Goal: Task Accomplishment & Management: Manage account settings

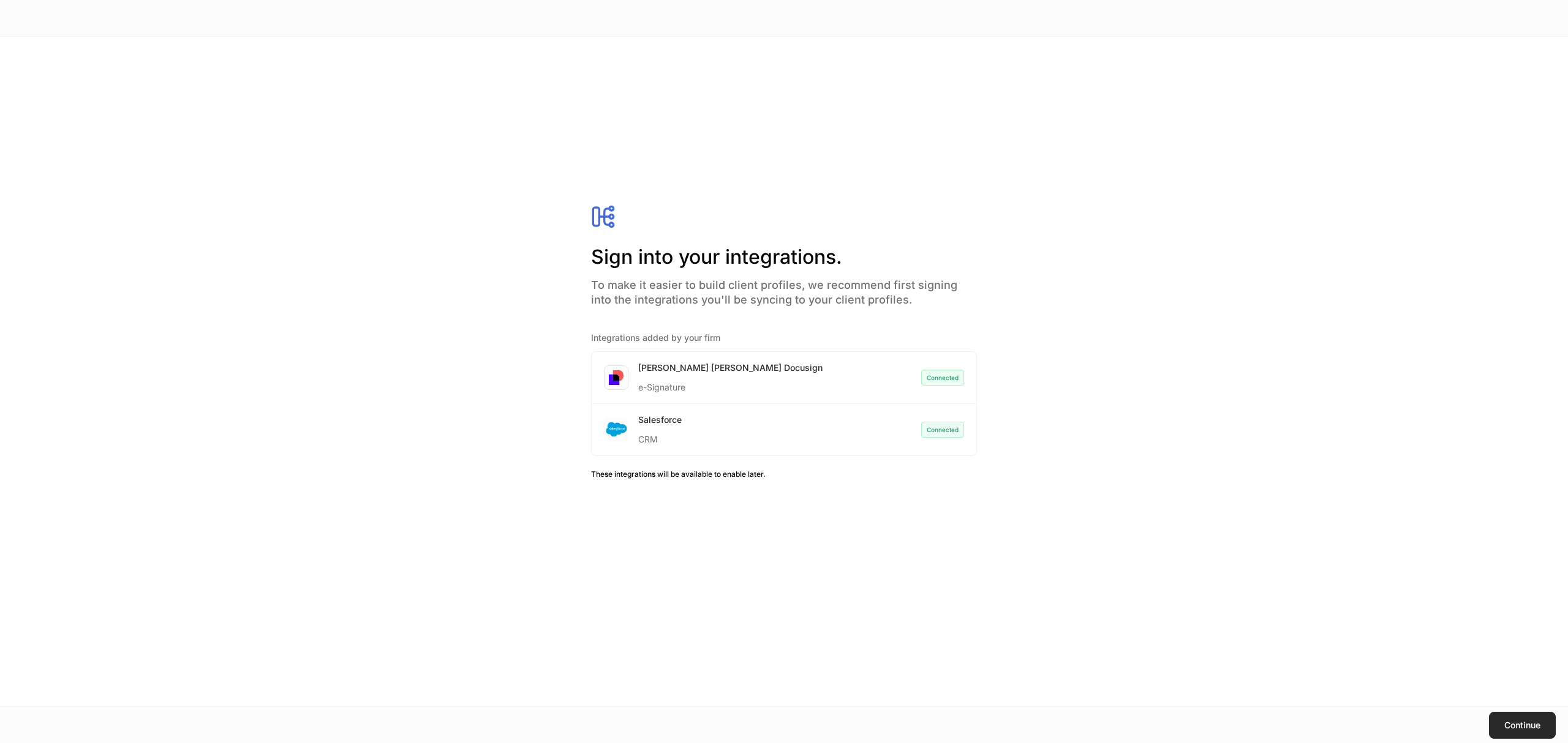
click at [1549, 721] on button "Continue" at bounding box center [1522, 725] width 66 height 27
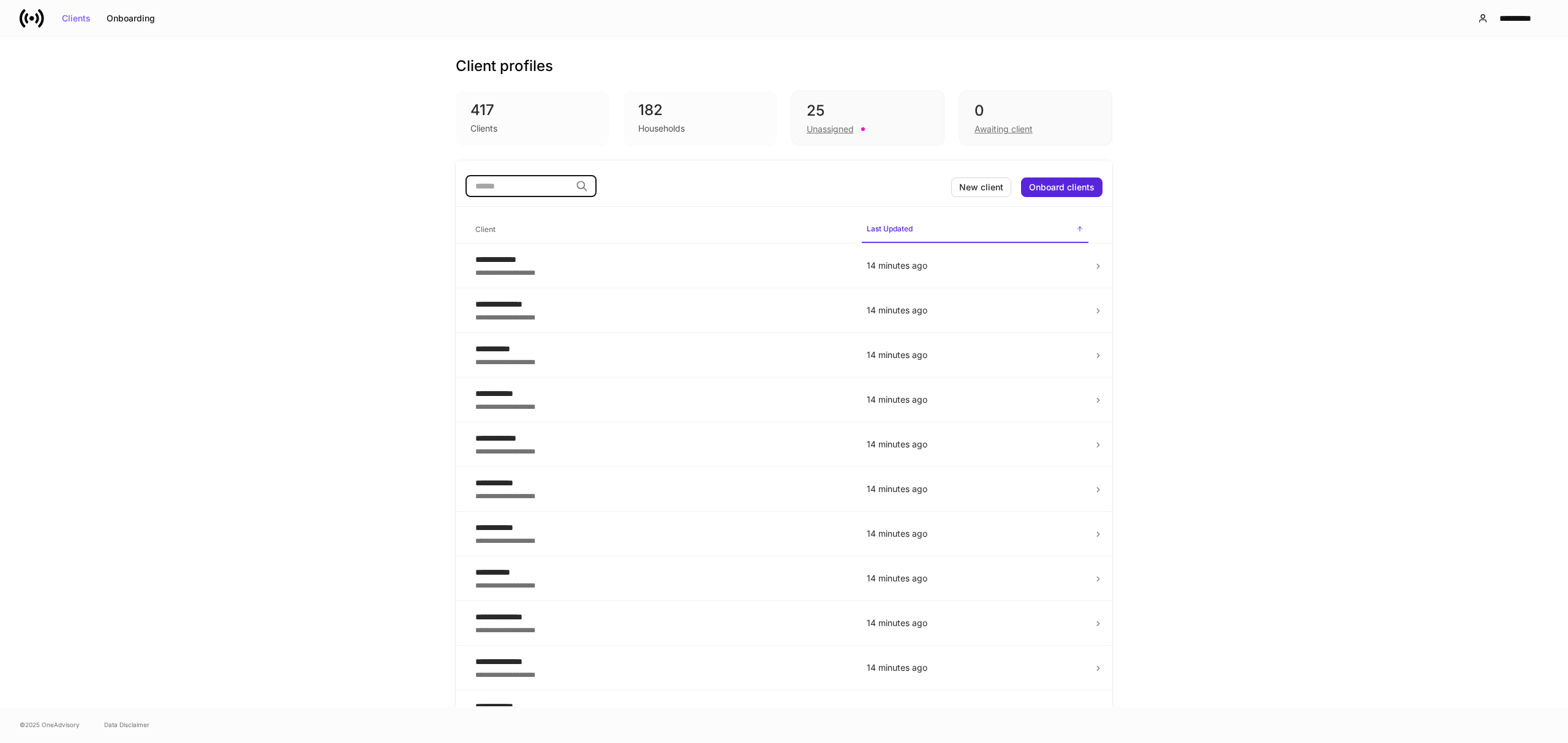
click at [541, 187] on input "search" at bounding box center [518, 186] width 105 height 22
type input "**"
click at [534, 263] on div "**********" at bounding box center [661, 259] width 372 height 12
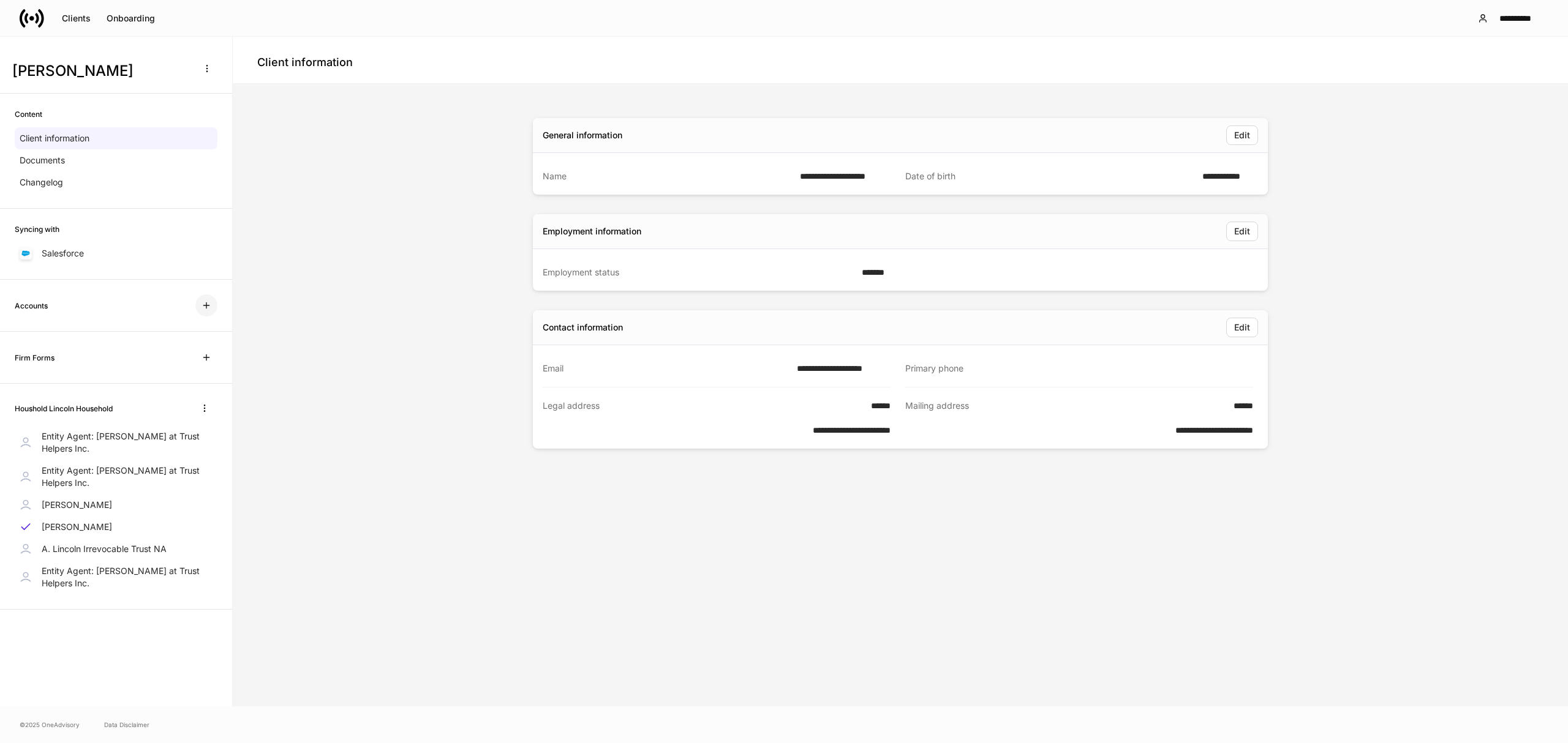
click at [209, 304] on icon "button" at bounding box center [206, 305] width 9 height 9
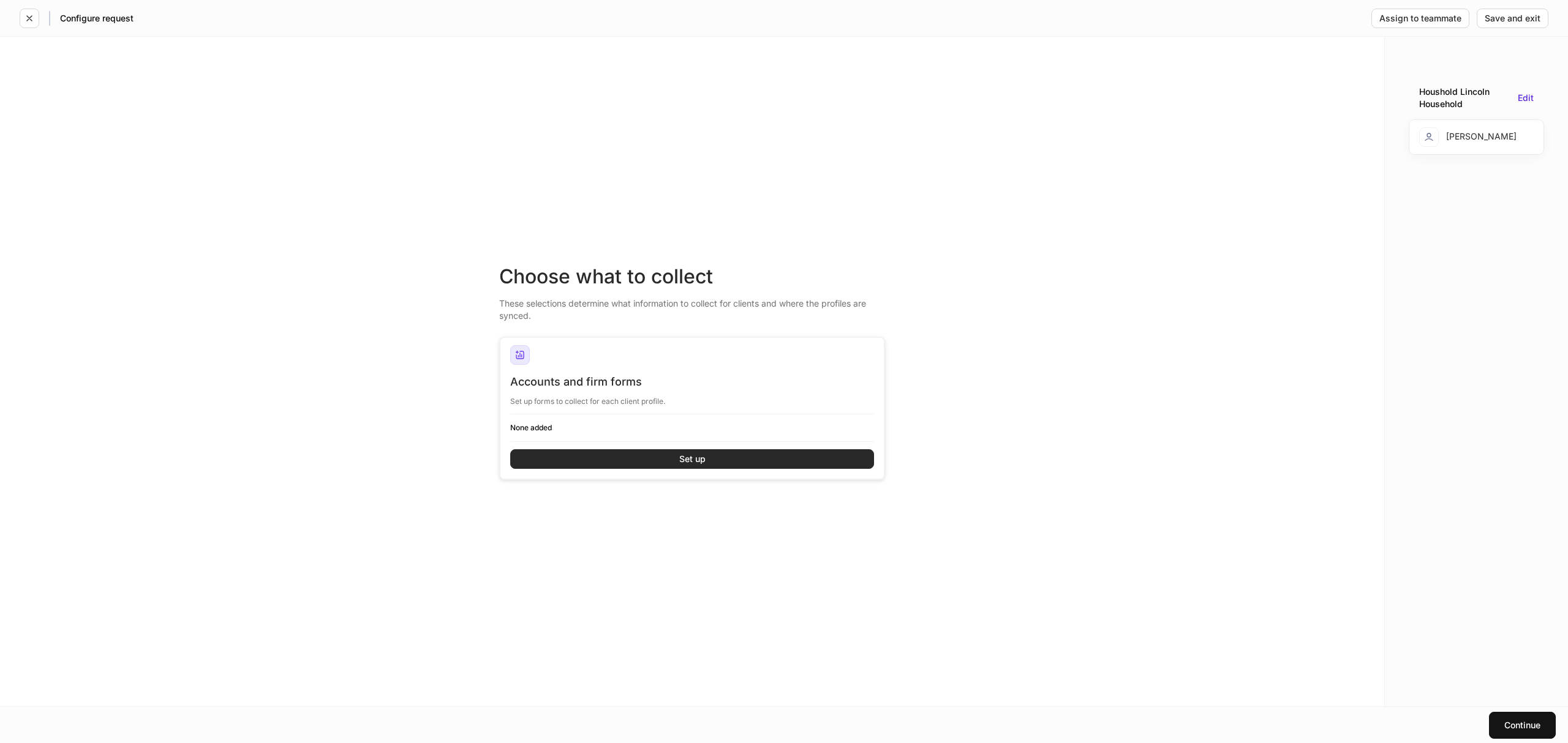
click at [674, 449] on button "Set up" at bounding box center [692, 459] width 364 height 20
click at [671, 457] on button "Set up" at bounding box center [692, 459] width 364 height 20
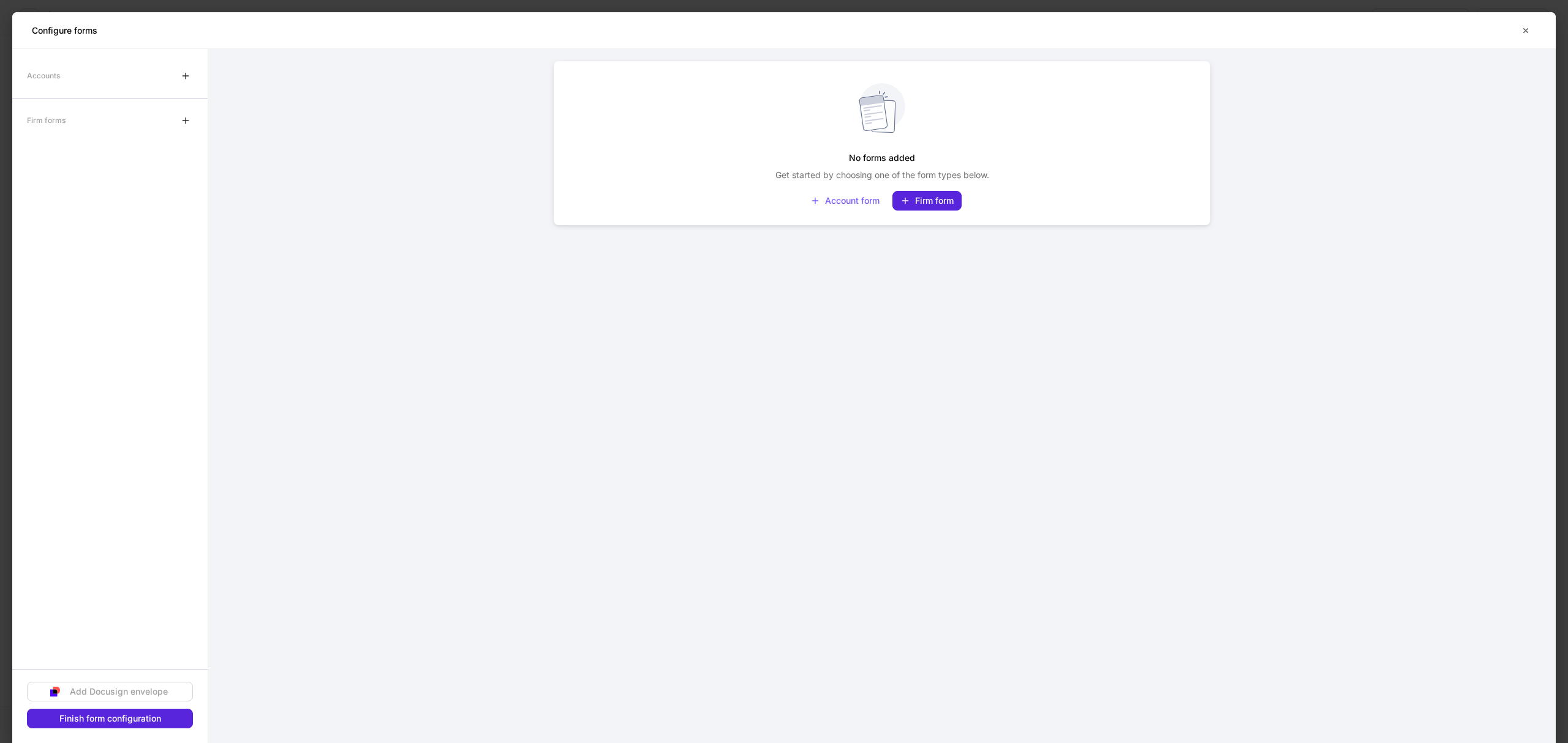
click at [177, 65] on div at bounding box center [186, 76] width 20 height 25
click at [187, 77] on icon "button" at bounding box center [185, 75] width 9 height 9
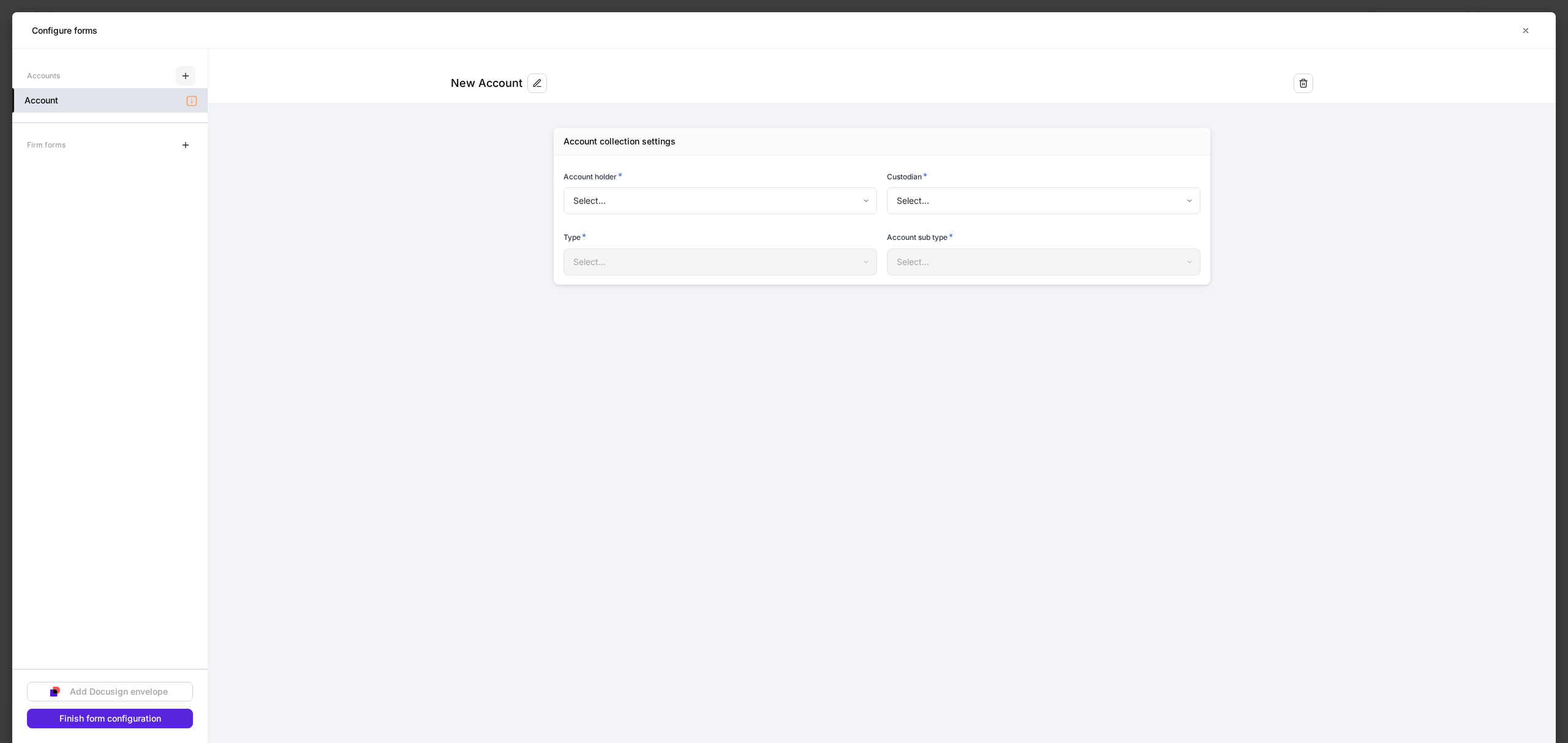
type input "**********"
click at [1001, 204] on body "**********" at bounding box center [784, 372] width 1568 height 743
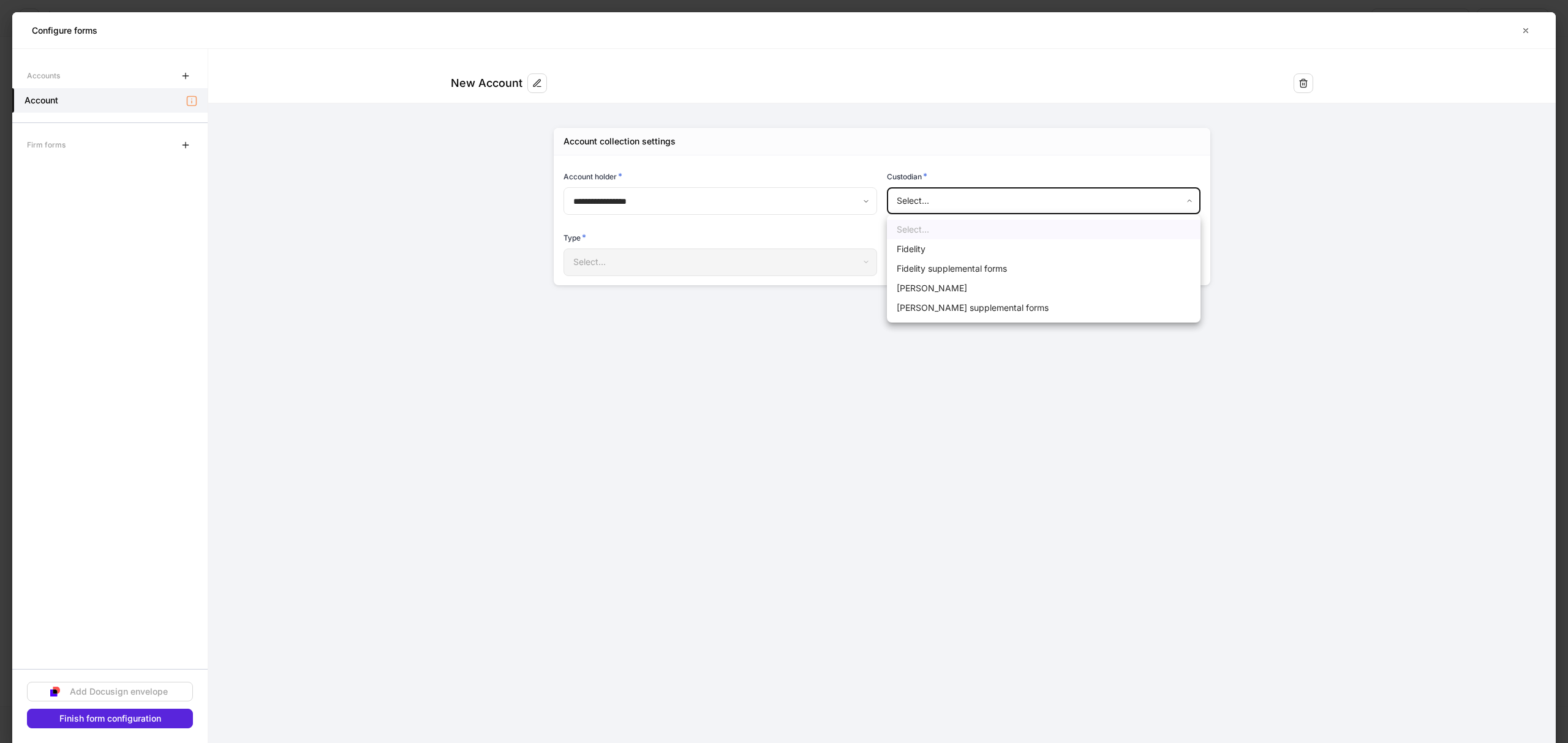
click at [939, 291] on li "[PERSON_NAME]" at bounding box center [1044, 288] width 313 height 20
type input "******"
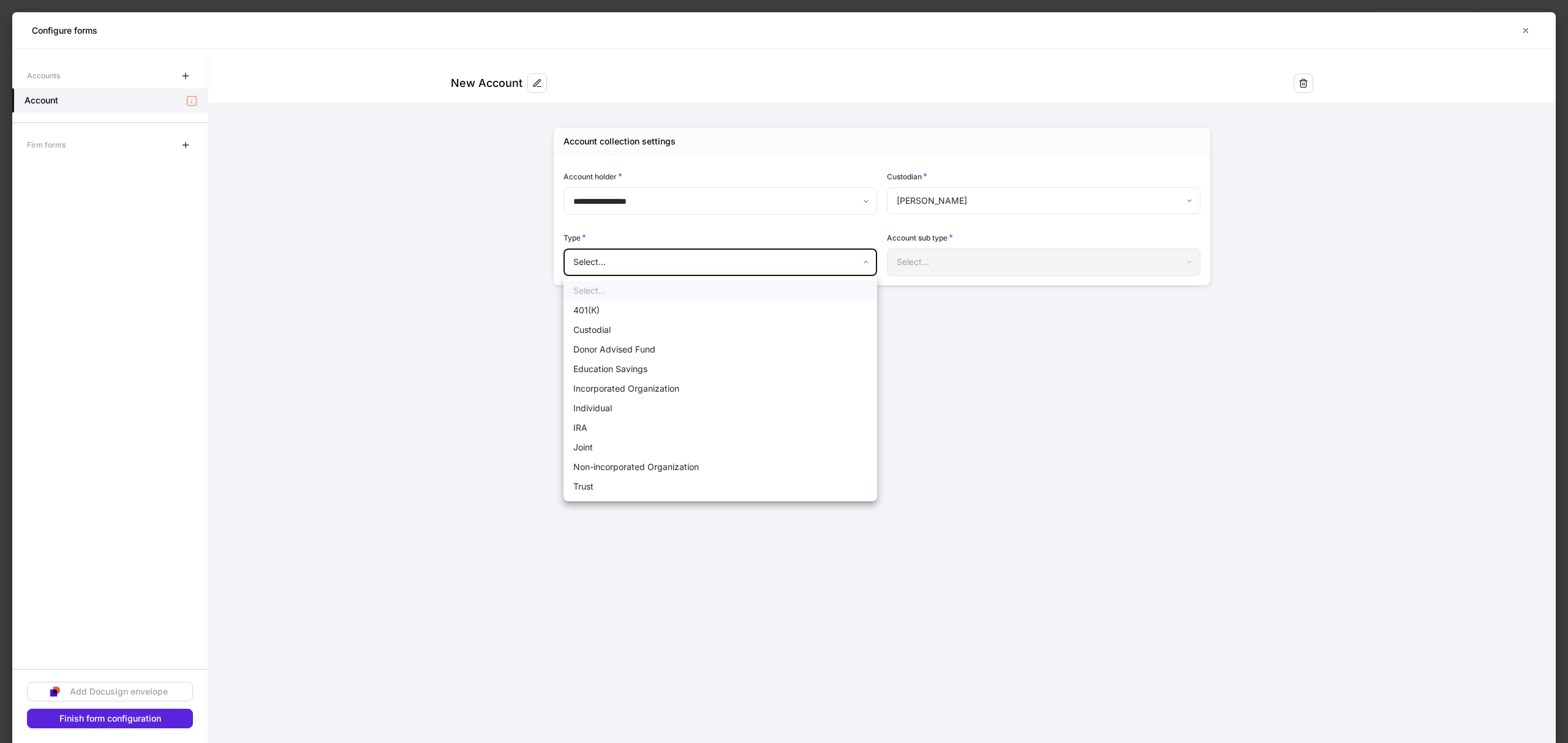
drag, startPoint x: 836, startPoint y: 270, endPoint x: 826, endPoint y: 270, distance: 10.0
click at [826, 270] on body "**********" at bounding box center [784, 372] width 1568 height 743
drag, startPoint x: 629, startPoint y: 409, endPoint x: 800, endPoint y: 400, distance: 171.2
click at [629, 409] on li "Individual" at bounding box center [720, 408] width 313 height 20
type input "**********"
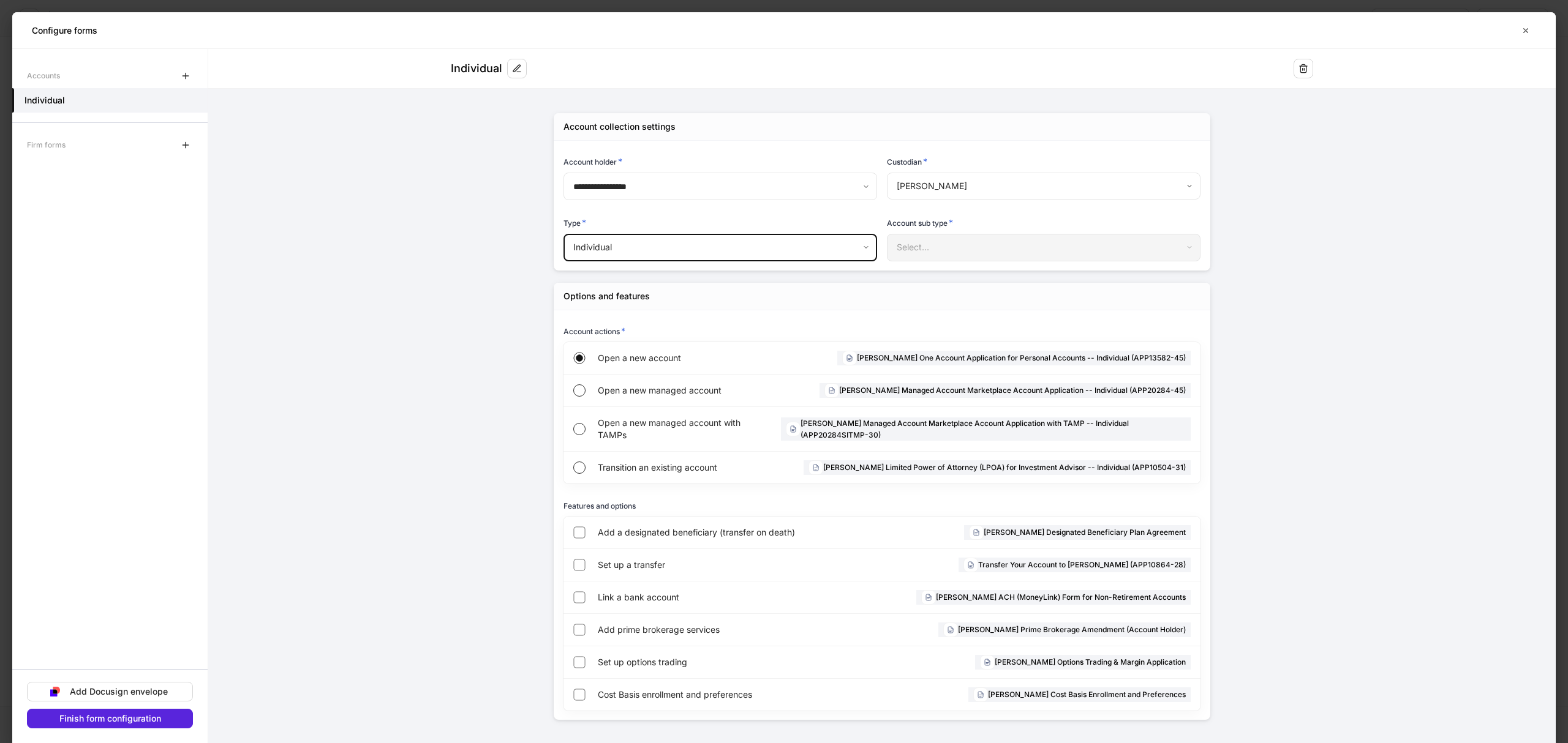
scroll to position [18, 0]
click at [158, 687] on div "Add Docusign envelope" at bounding box center [118, 692] width 98 height 9
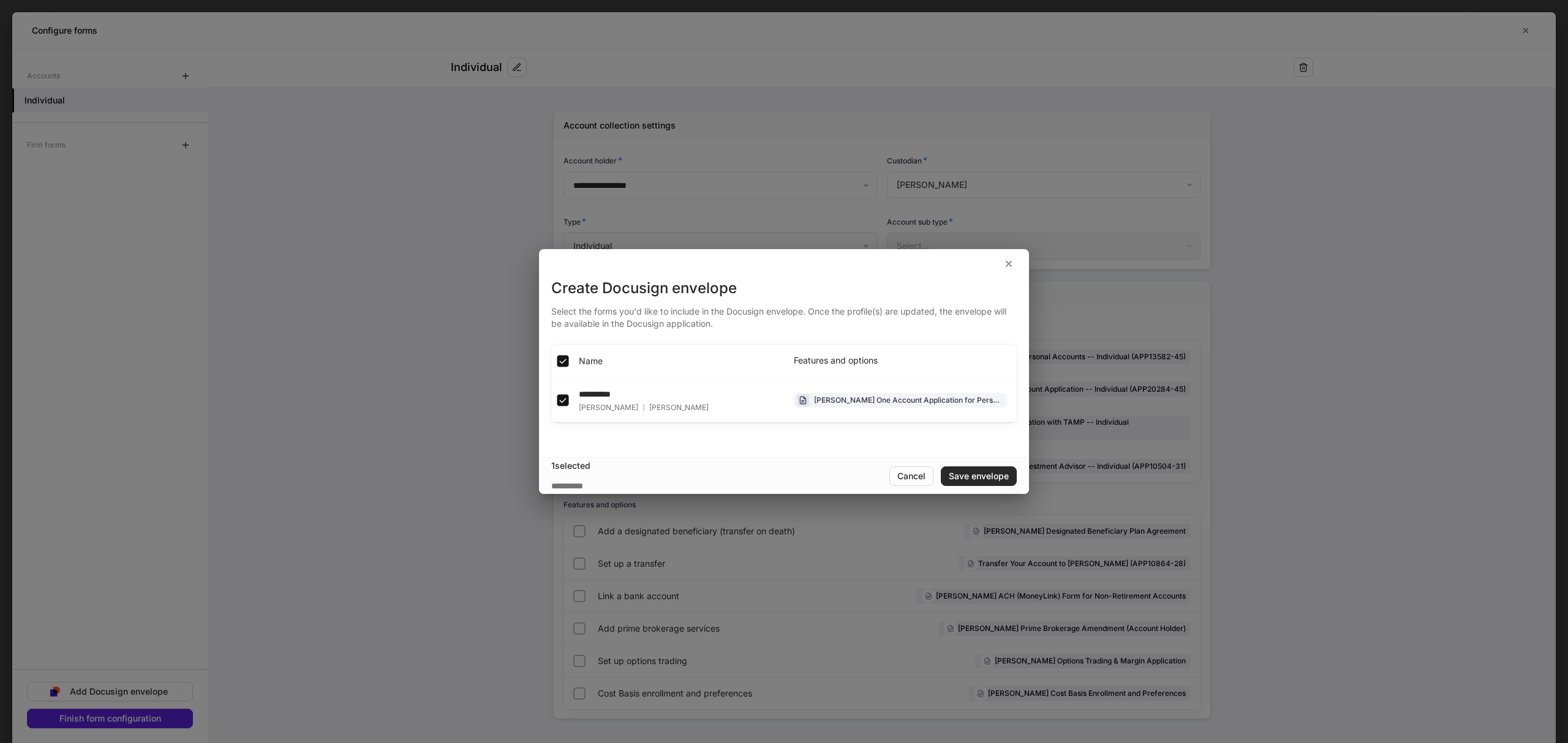
click at [984, 478] on div "Save envelope" at bounding box center [978, 477] width 60 height 9
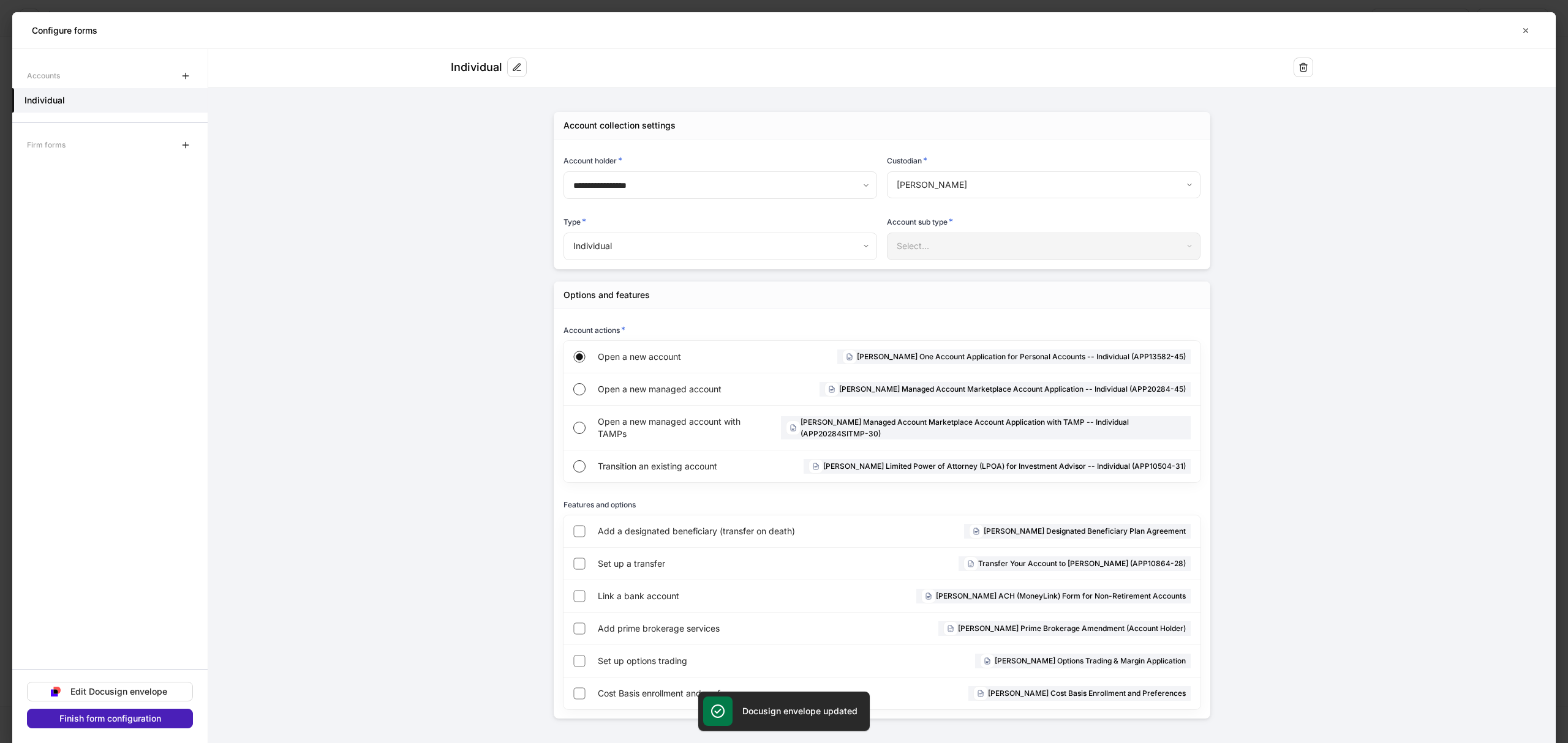
click at [129, 721] on div "Finish form configuration" at bounding box center [110, 719] width 102 height 9
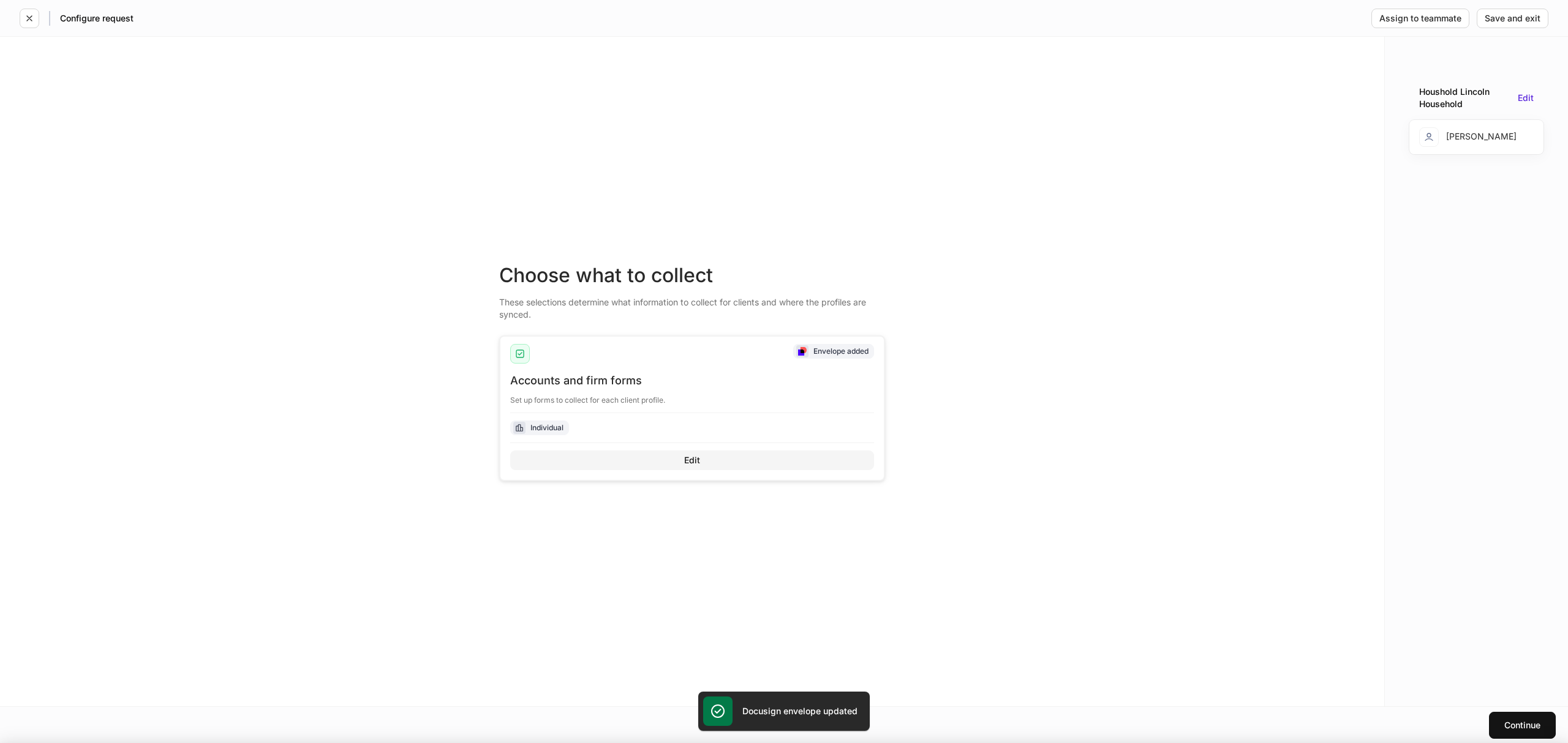
scroll to position [6, 0]
click at [1522, 723] on div "Continue" at bounding box center [1522, 726] width 36 height 9
click at [1511, 735] on button "Continue" at bounding box center [1522, 725] width 66 height 27
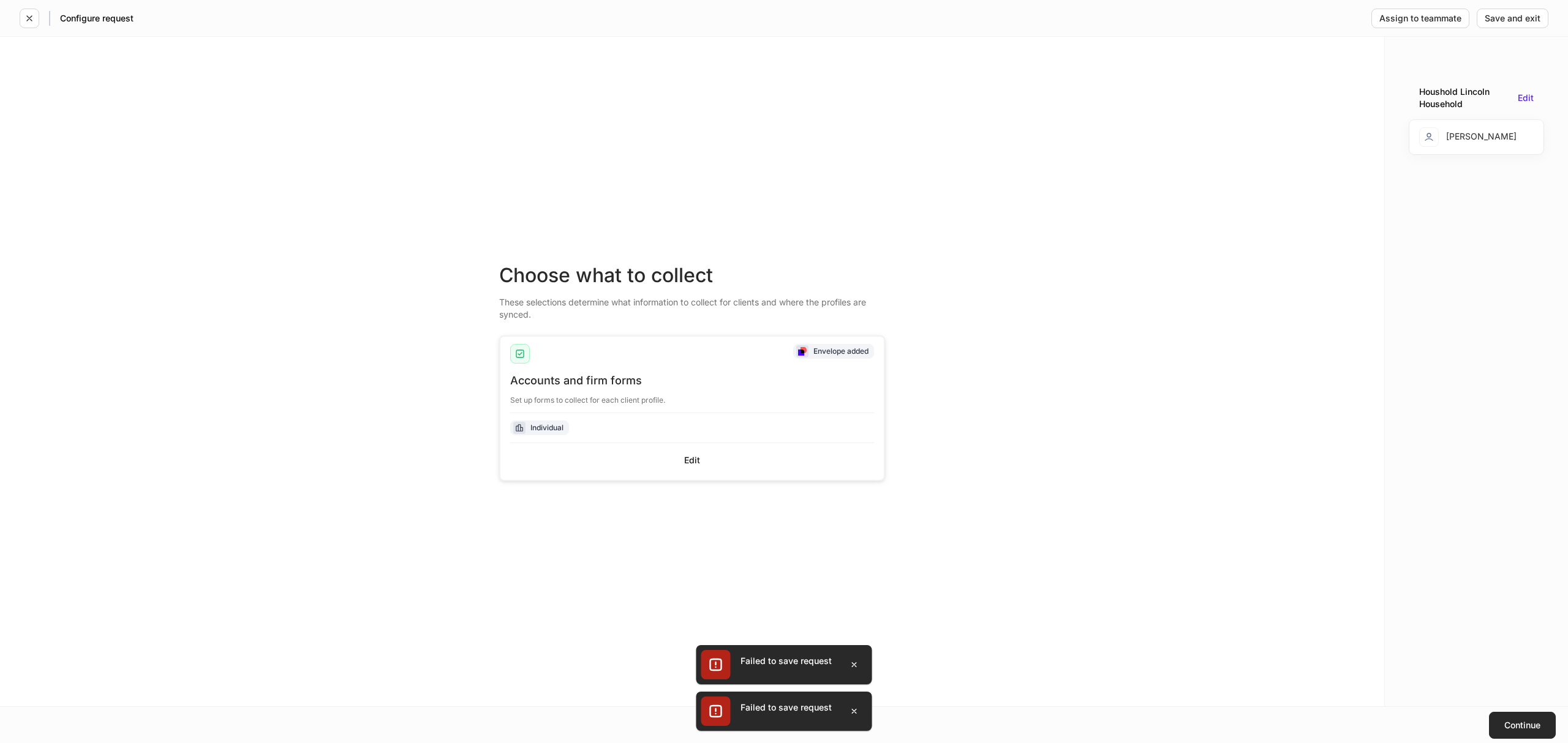
click at [1514, 719] on button "Continue" at bounding box center [1522, 725] width 66 height 27
click at [26, 21] on icon "button" at bounding box center [29, 18] width 9 height 9
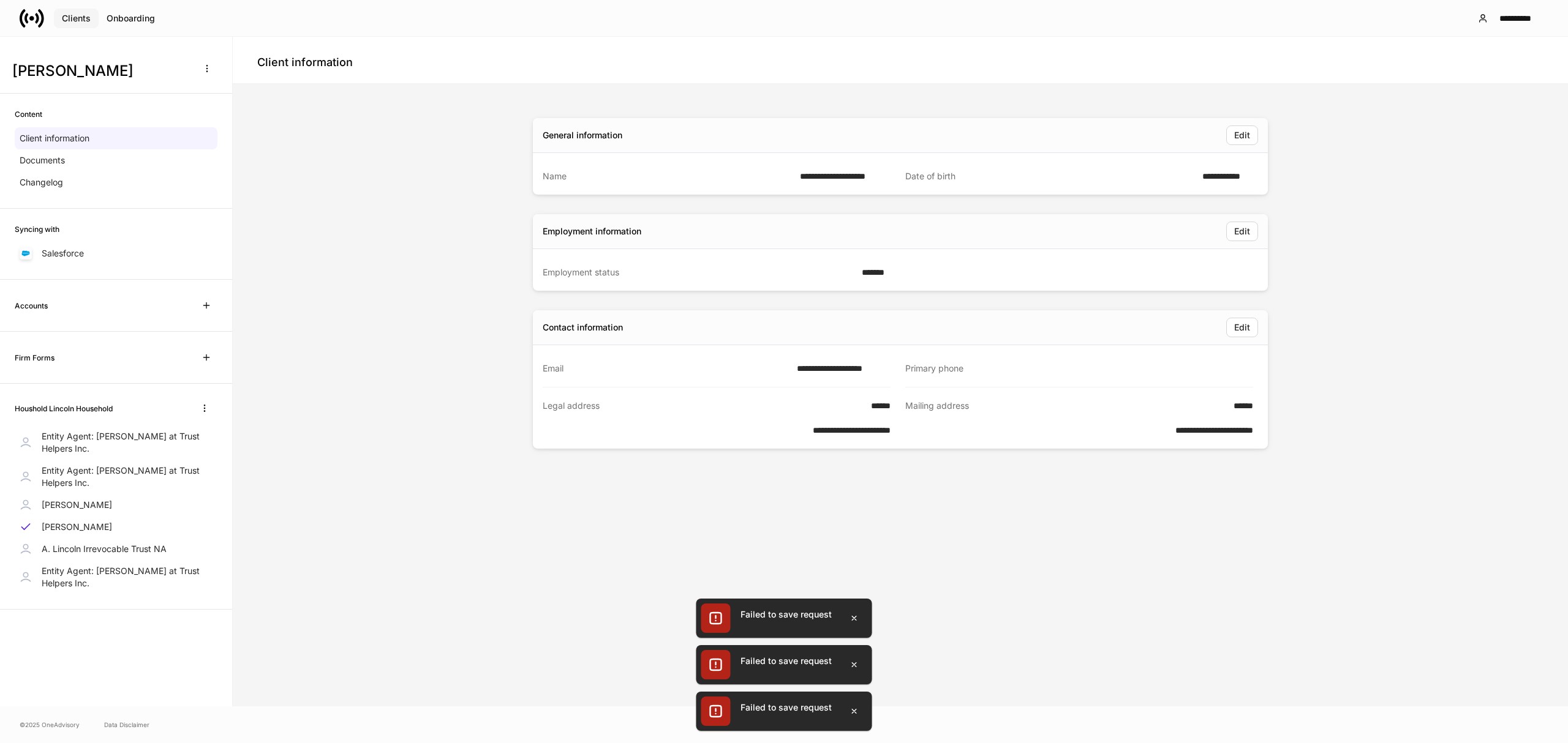
drag, startPoint x: 72, startPoint y: 15, endPoint x: 194, endPoint y: 20, distance: 122.1
click at [72, 15] on div "Clients" at bounding box center [76, 18] width 28 height 9
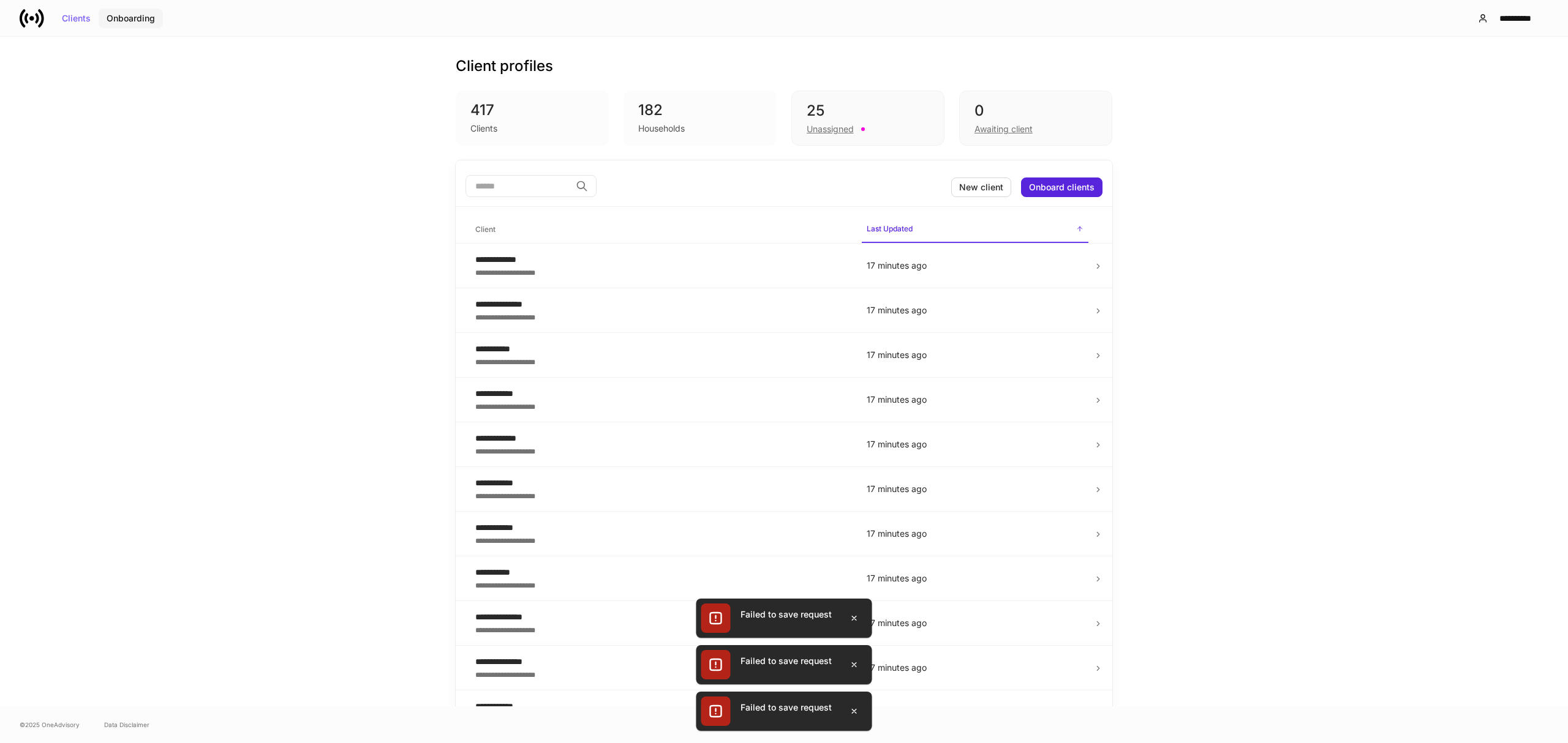
click at [133, 22] on div "Onboarding" at bounding box center [130, 18] width 48 height 9
click at [86, 23] on button "Clients" at bounding box center [76, 18] width 45 height 20
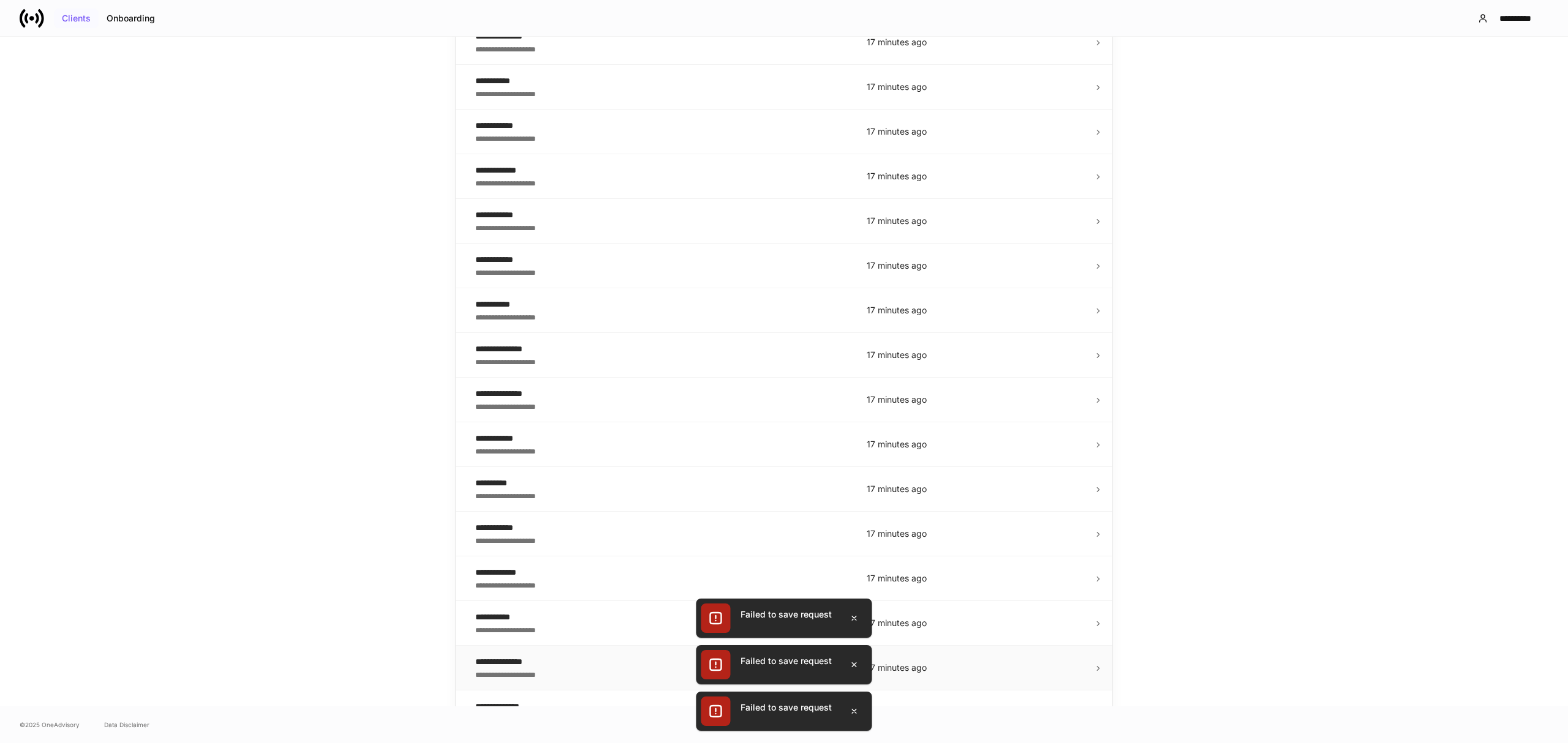
scroll to position [408, 0]
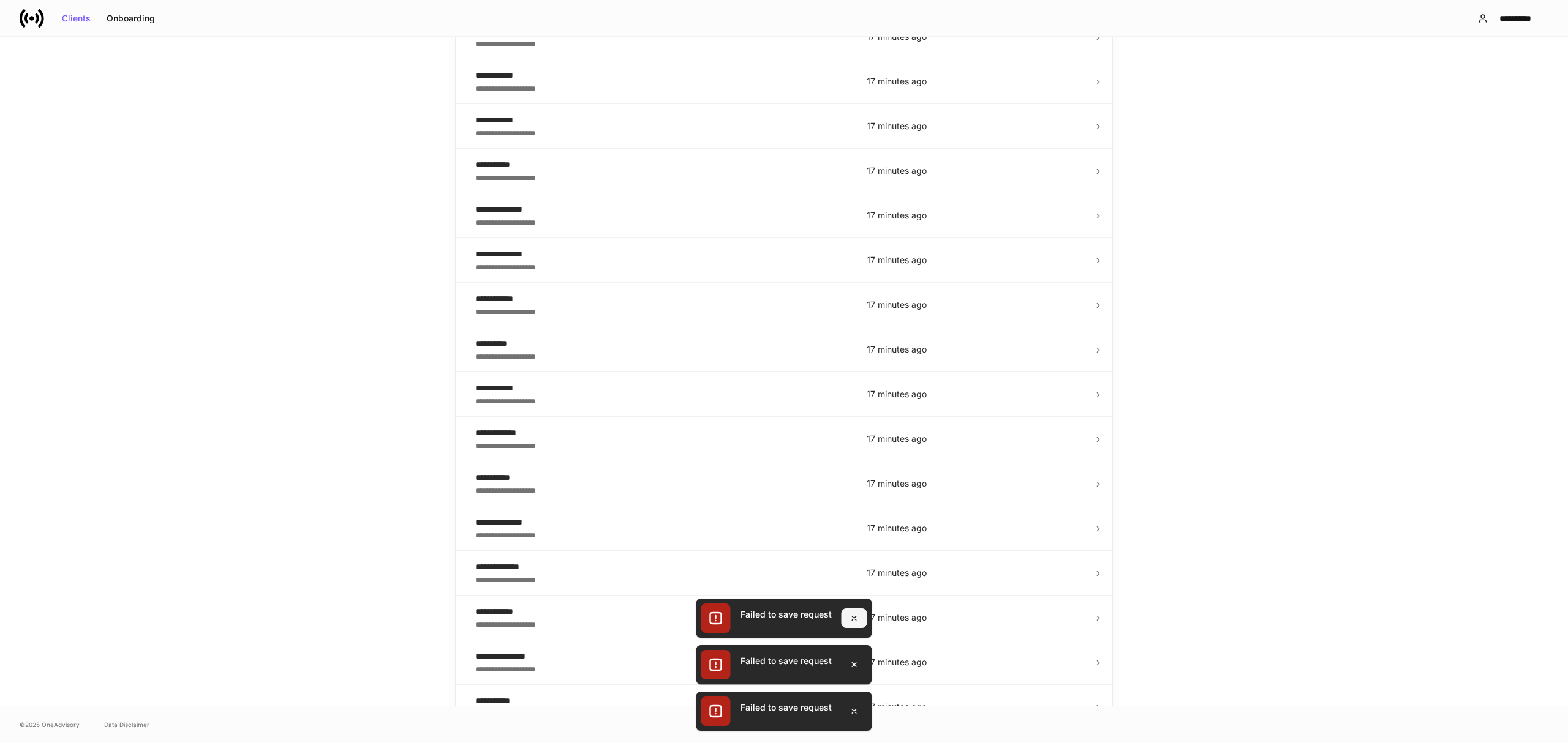
click at [852, 615] on icon "button" at bounding box center [854, 618] width 9 height 9
click at [856, 661] on icon "button" at bounding box center [854, 665] width 9 height 9
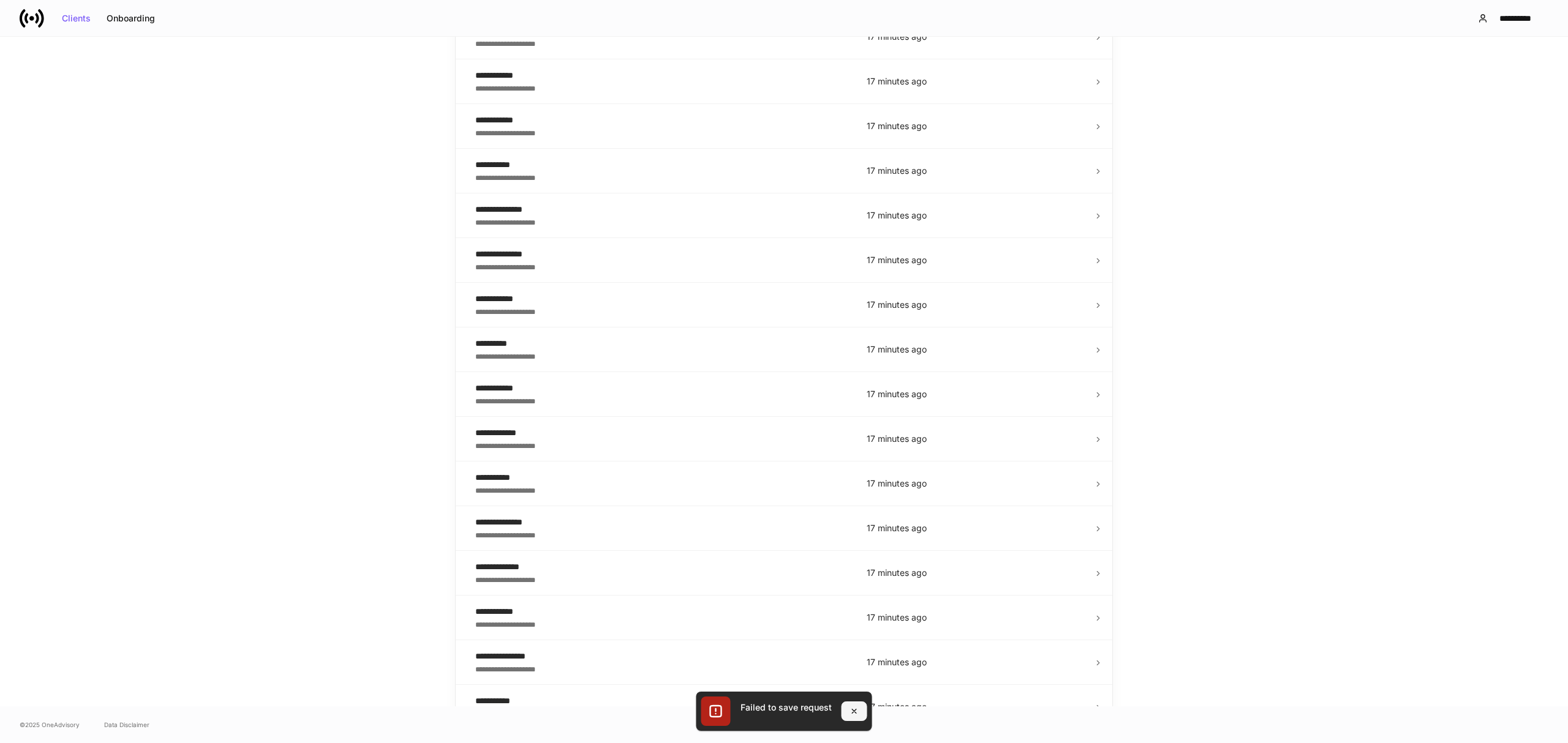
click at [855, 713] on icon "button" at bounding box center [854, 711] width 4 height 4
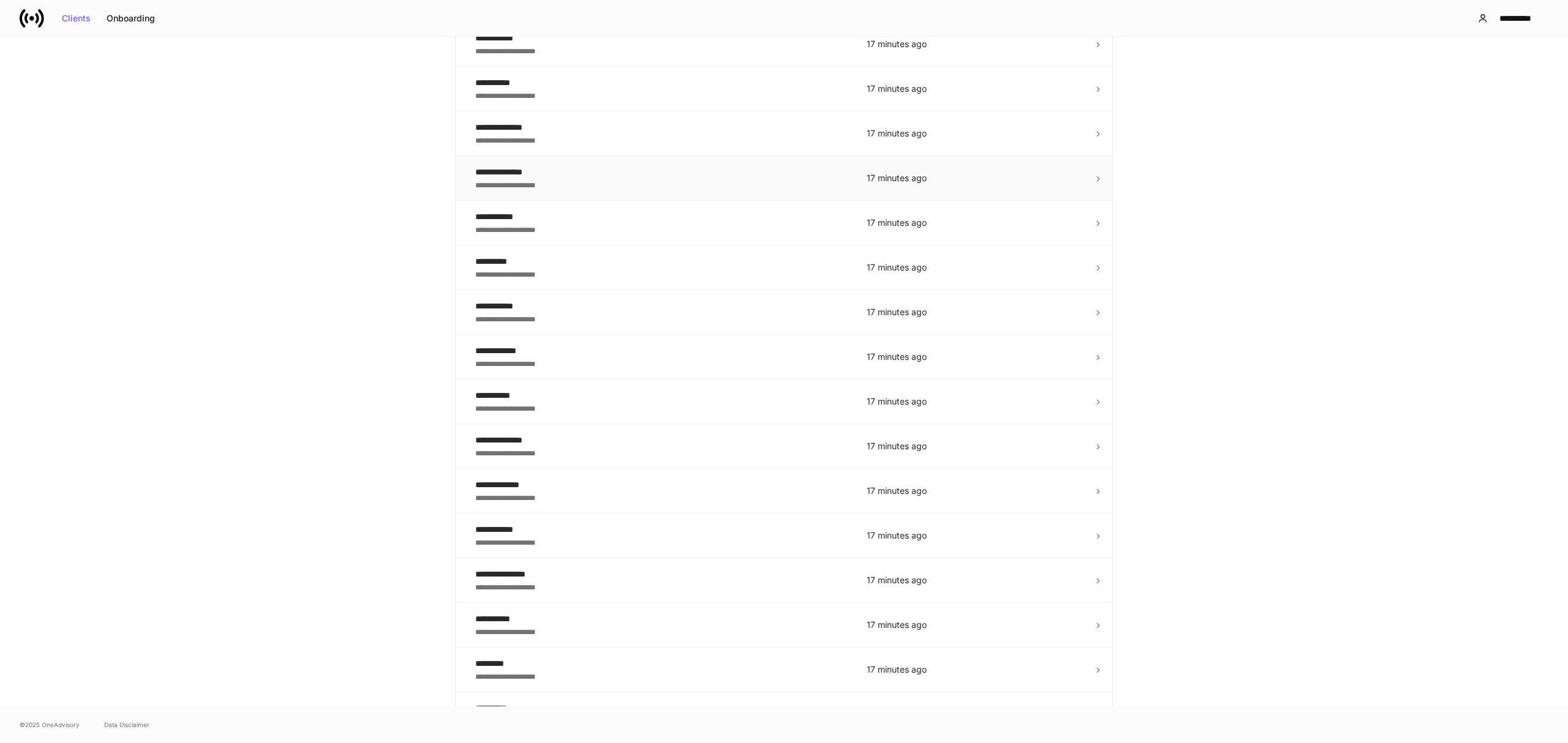
scroll to position [0, 0]
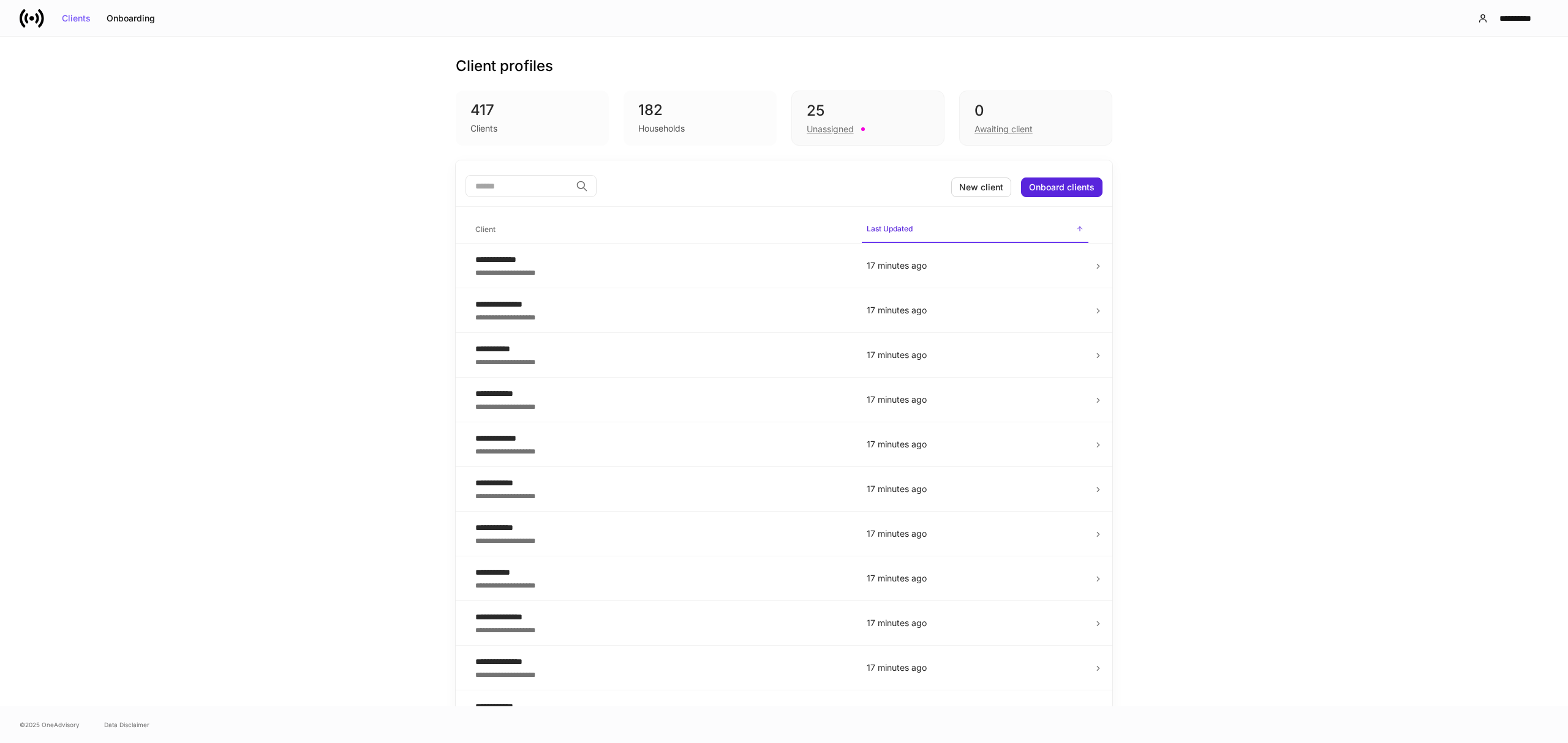
click at [515, 187] on input "search" at bounding box center [518, 186] width 105 height 22
type input "*"
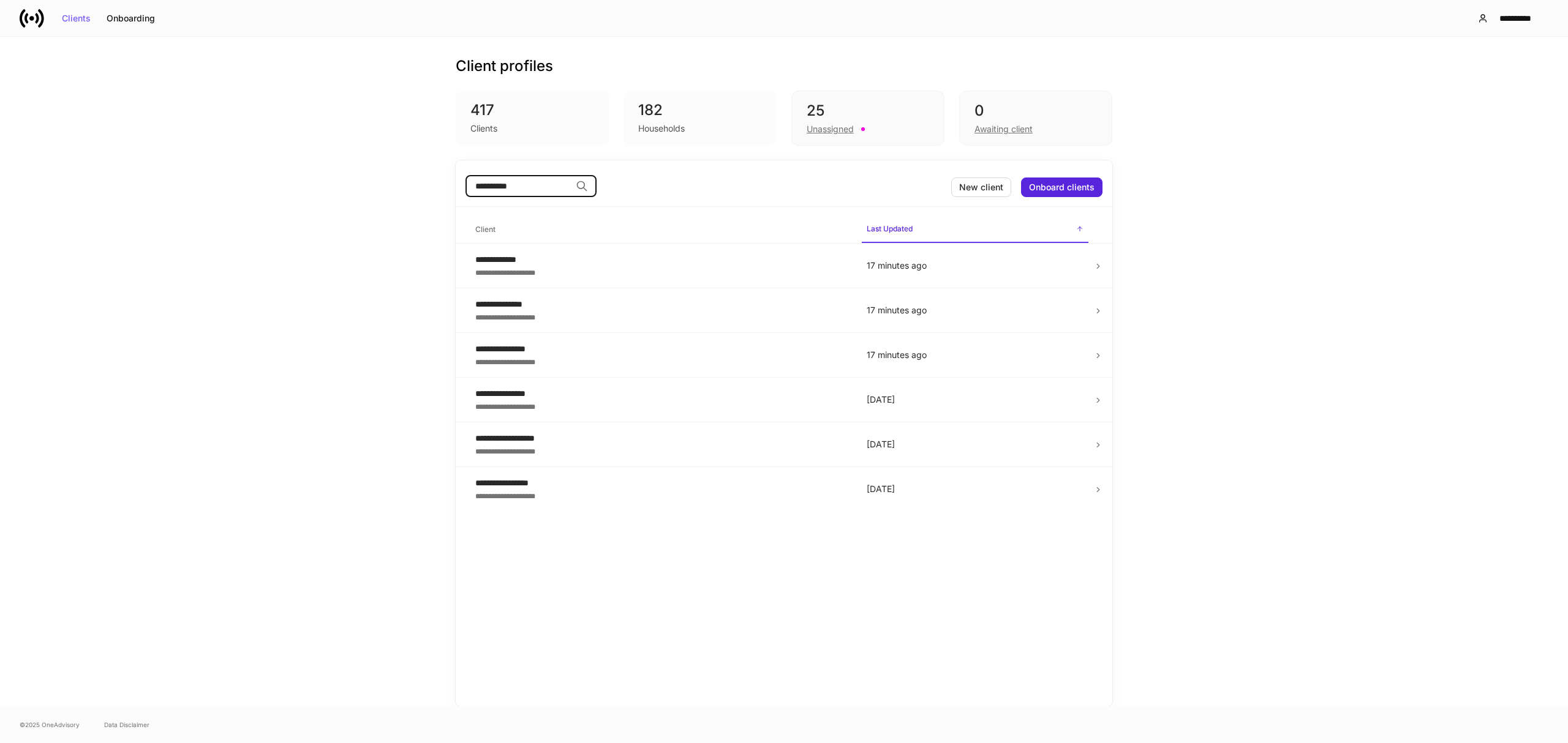
type input "**********"
click at [1098, 265] on icon at bounding box center [1099, 266] width 3 height 4
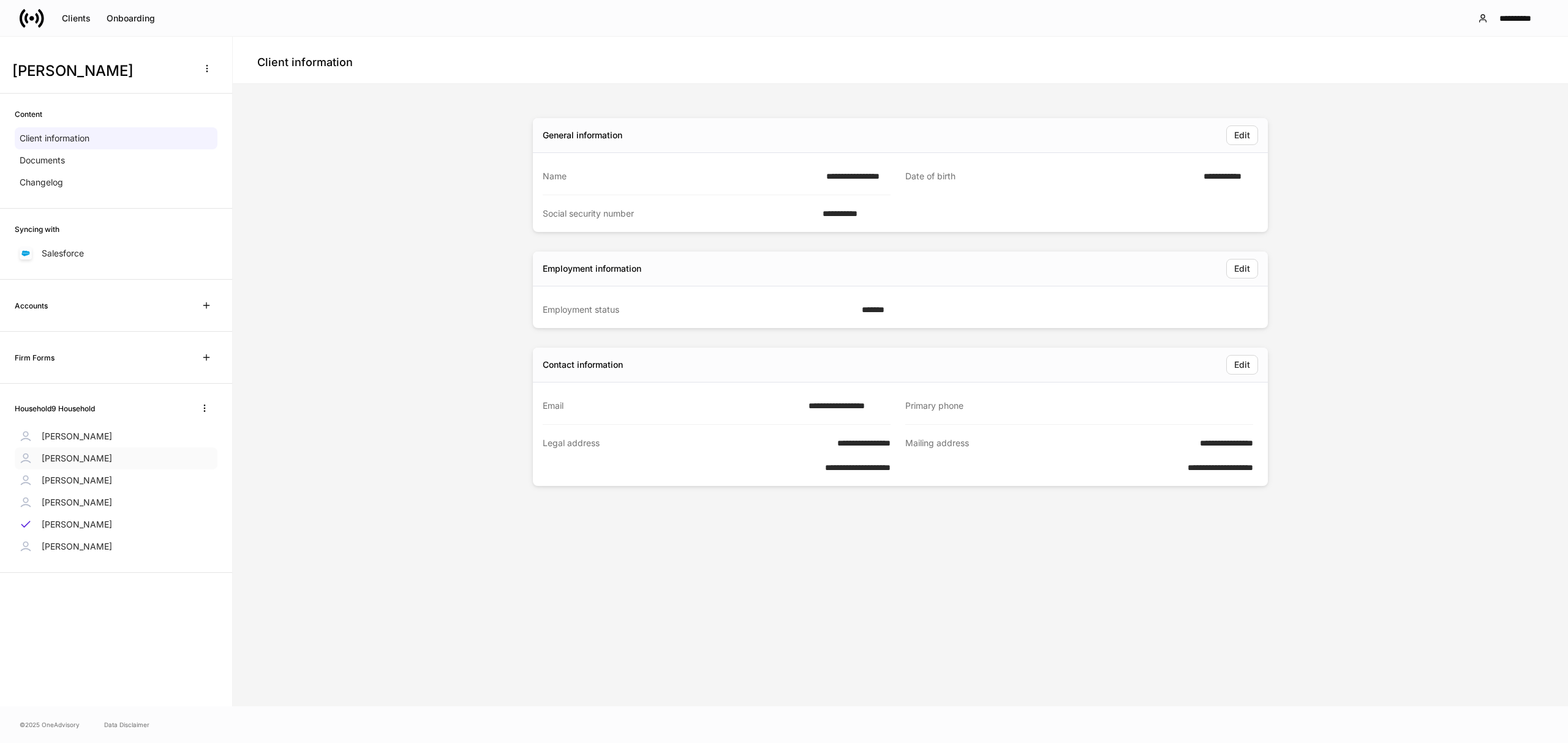
click at [199, 456] on div "[PERSON_NAME]" at bounding box center [116, 458] width 203 height 22
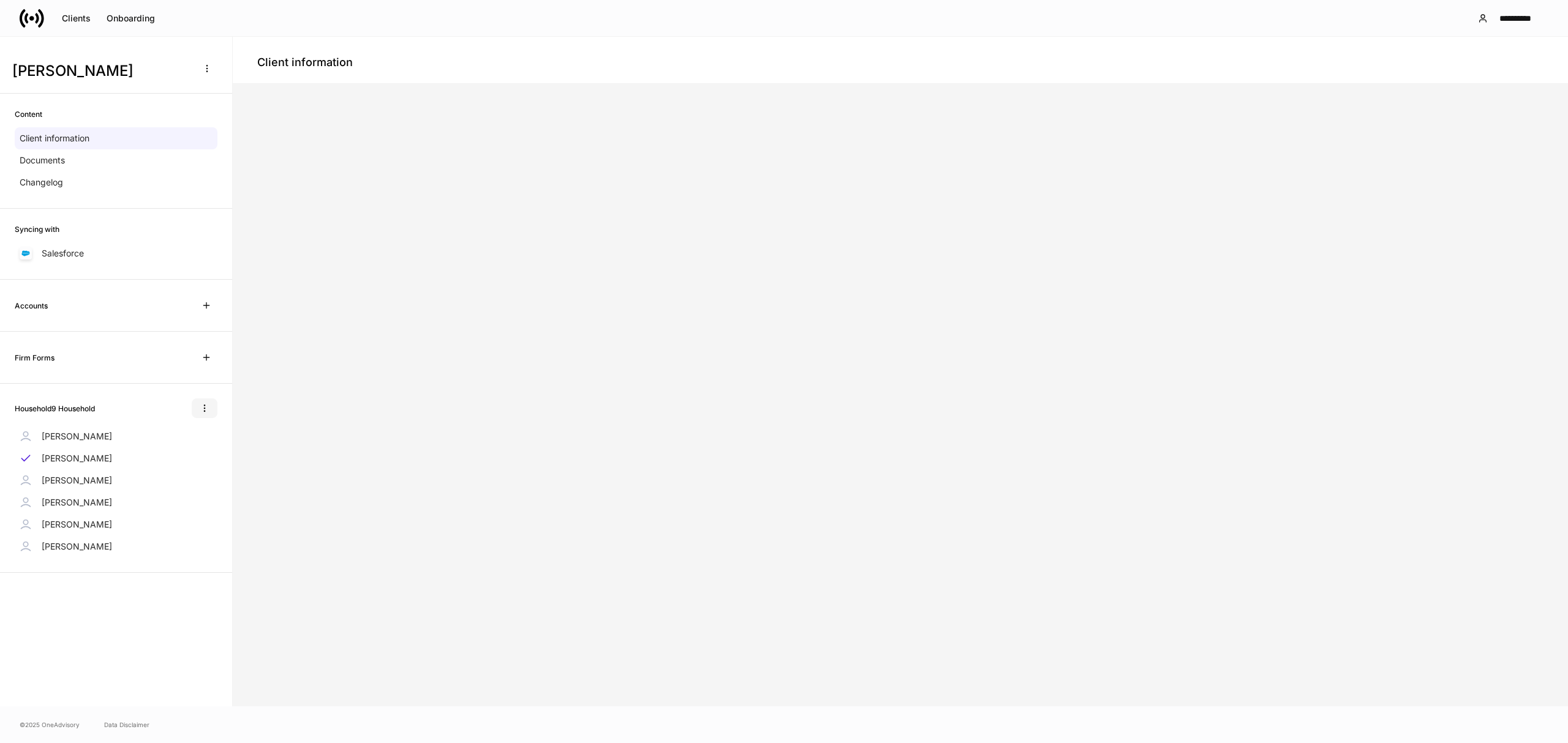
click at [201, 410] on icon "button" at bounding box center [204, 408] width 9 height 9
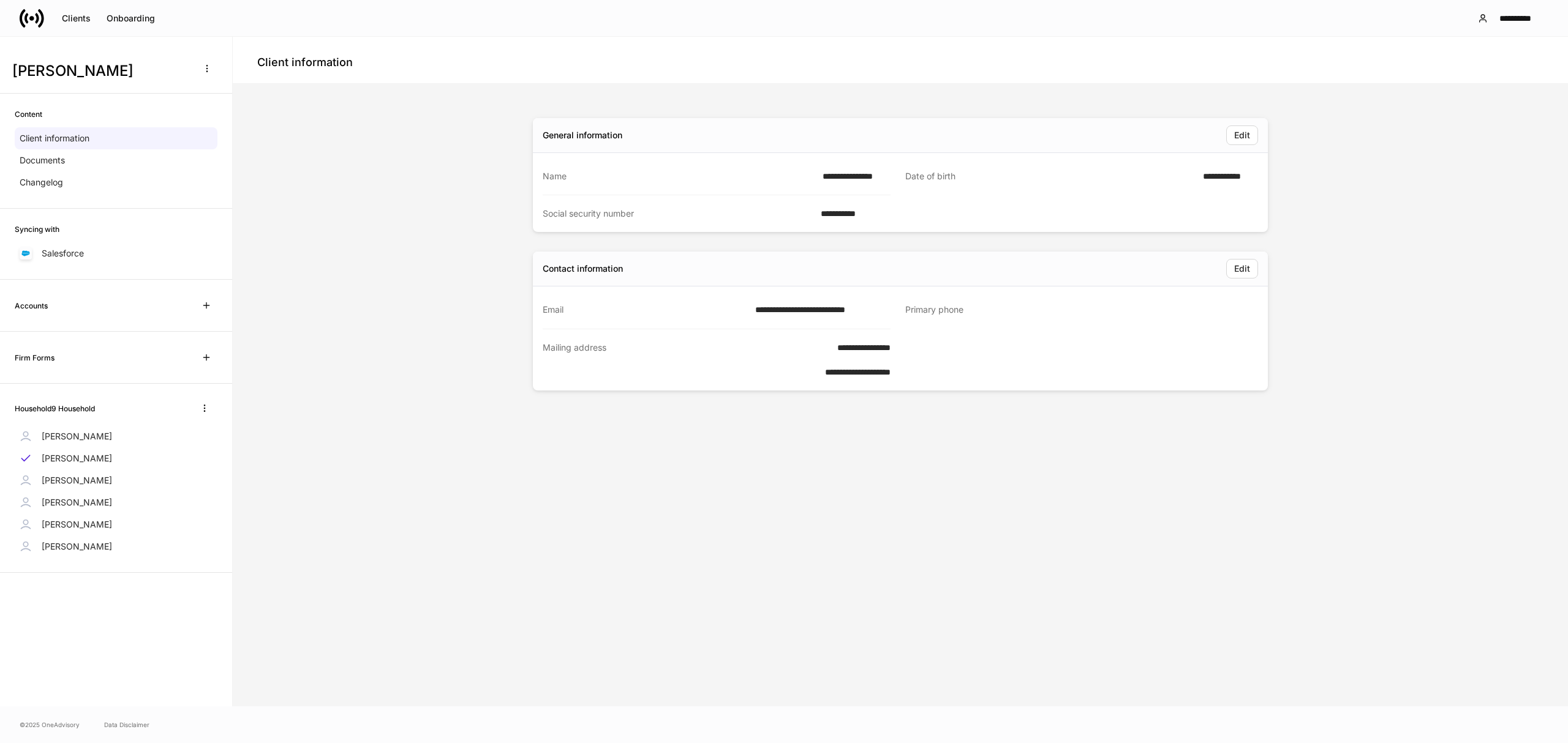
click at [180, 439] on li "Edit household name" at bounding box center [164, 434] width 103 height 20
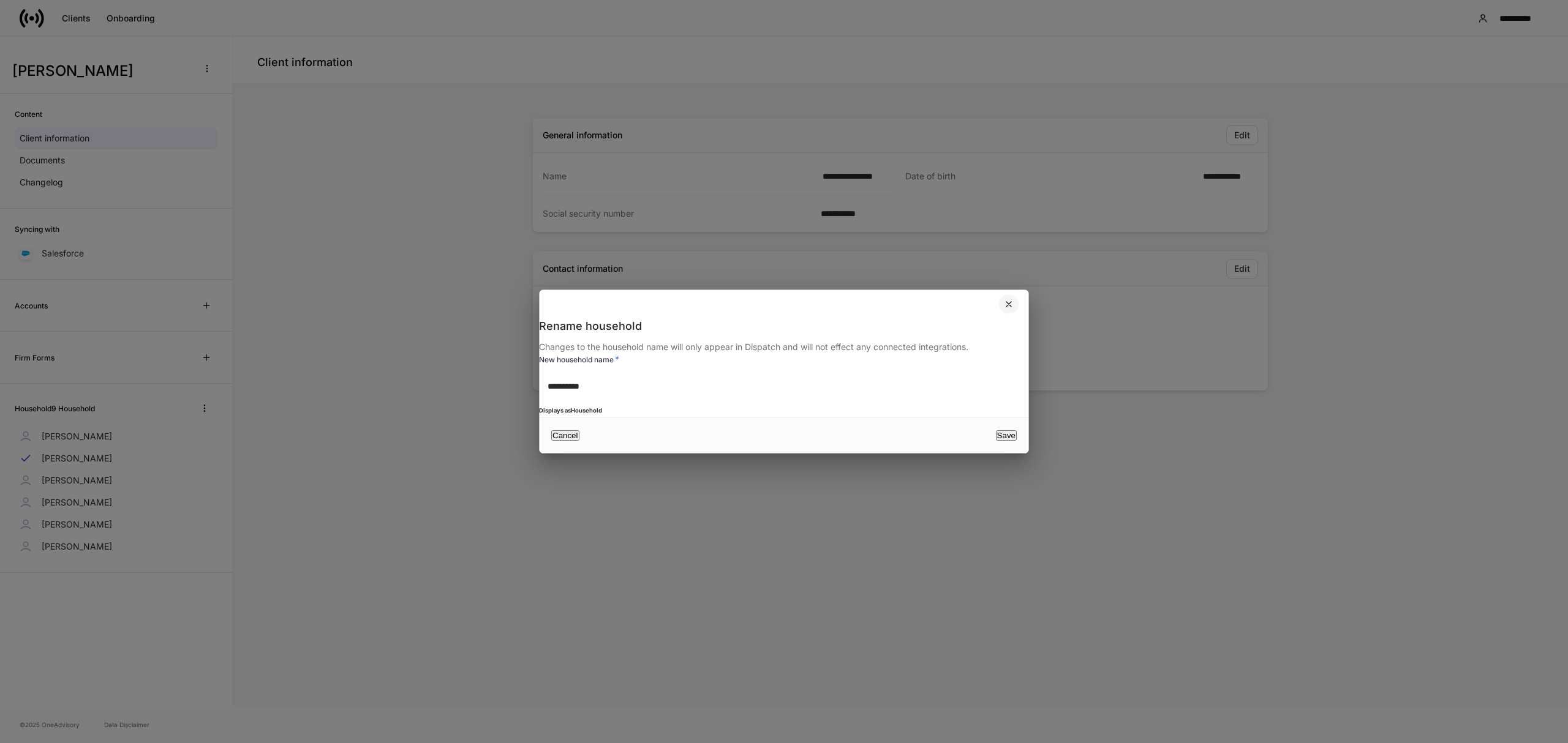
click at [1008, 299] on icon "button" at bounding box center [1009, 304] width 9 height 9
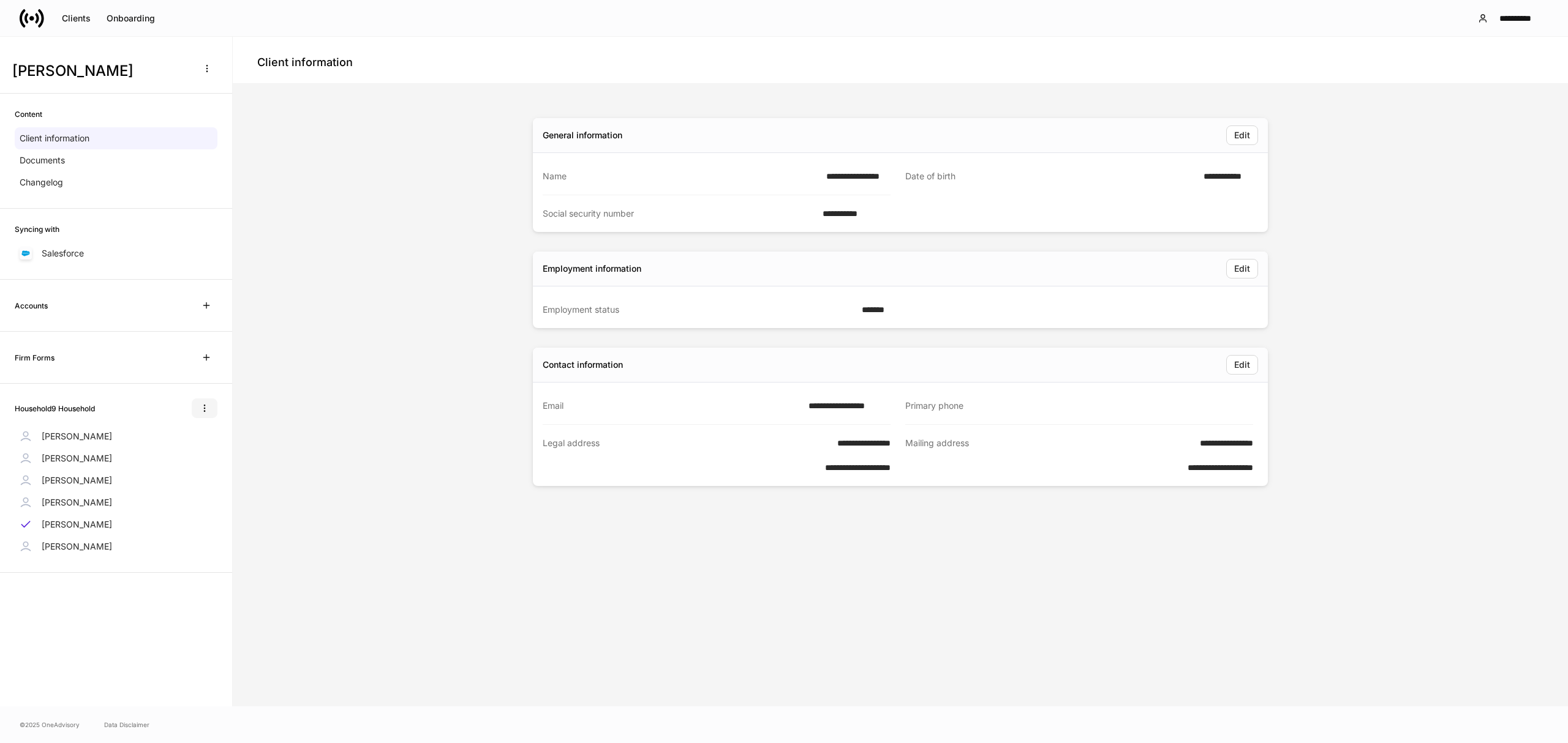
click at [204, 409] on icon "button" at bounding box center [204, 408] width 1 height 7
click at [288, 481] on div at bounding box center [784, 372] width 1568 height 743
click at [208, 404] on icon "button" at bounding box center [204, 408] width 9 height 9
click at [164, 471] on p "Delete household" at bounding box center [156, 465] width 69 height 12
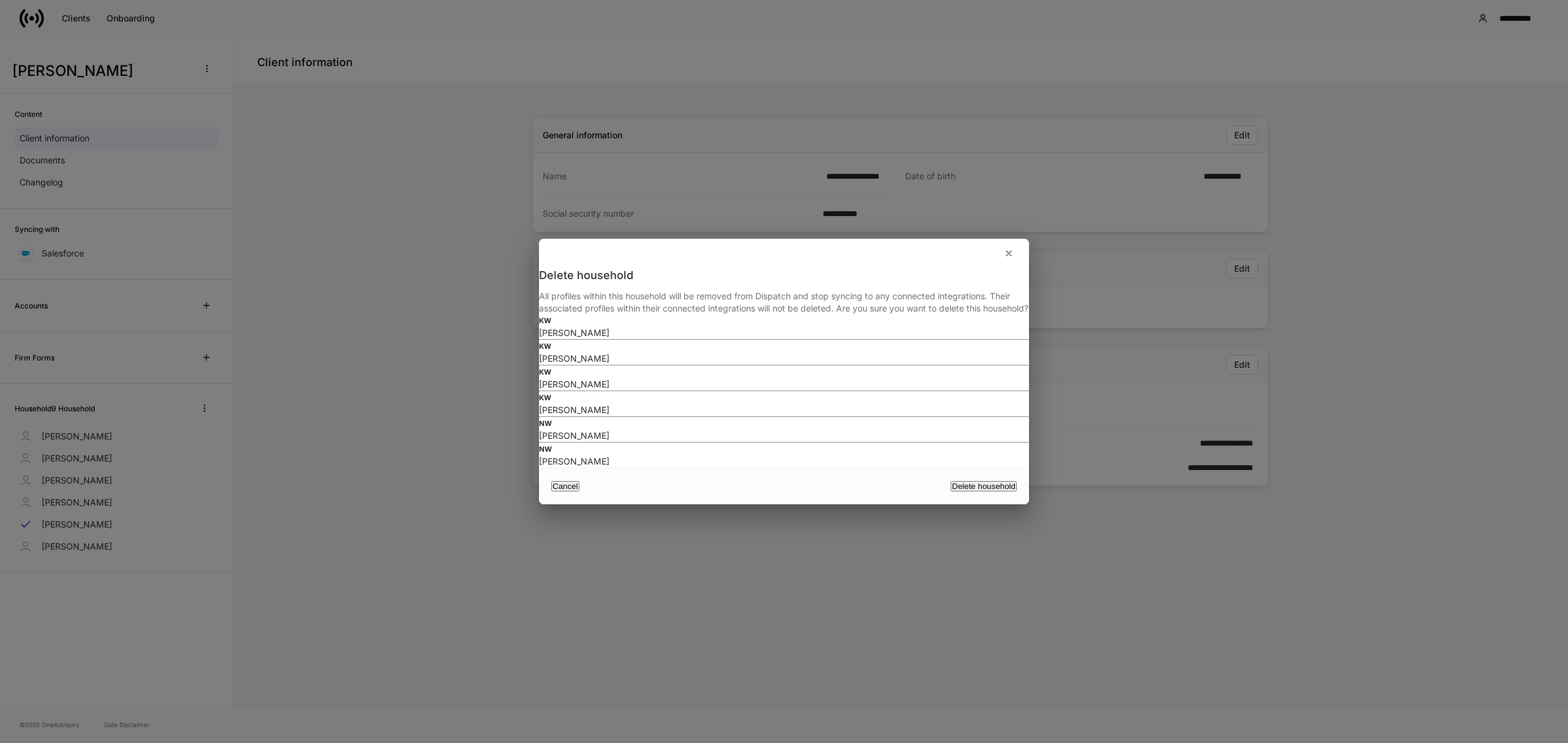
click at [655, 353] on div "[PERSON_NAME]" at bounding box center [784, 358] width 490 height 12
click at [578, 490] on div "Cancel" at bounding box center [566, 486] width 26 height 8
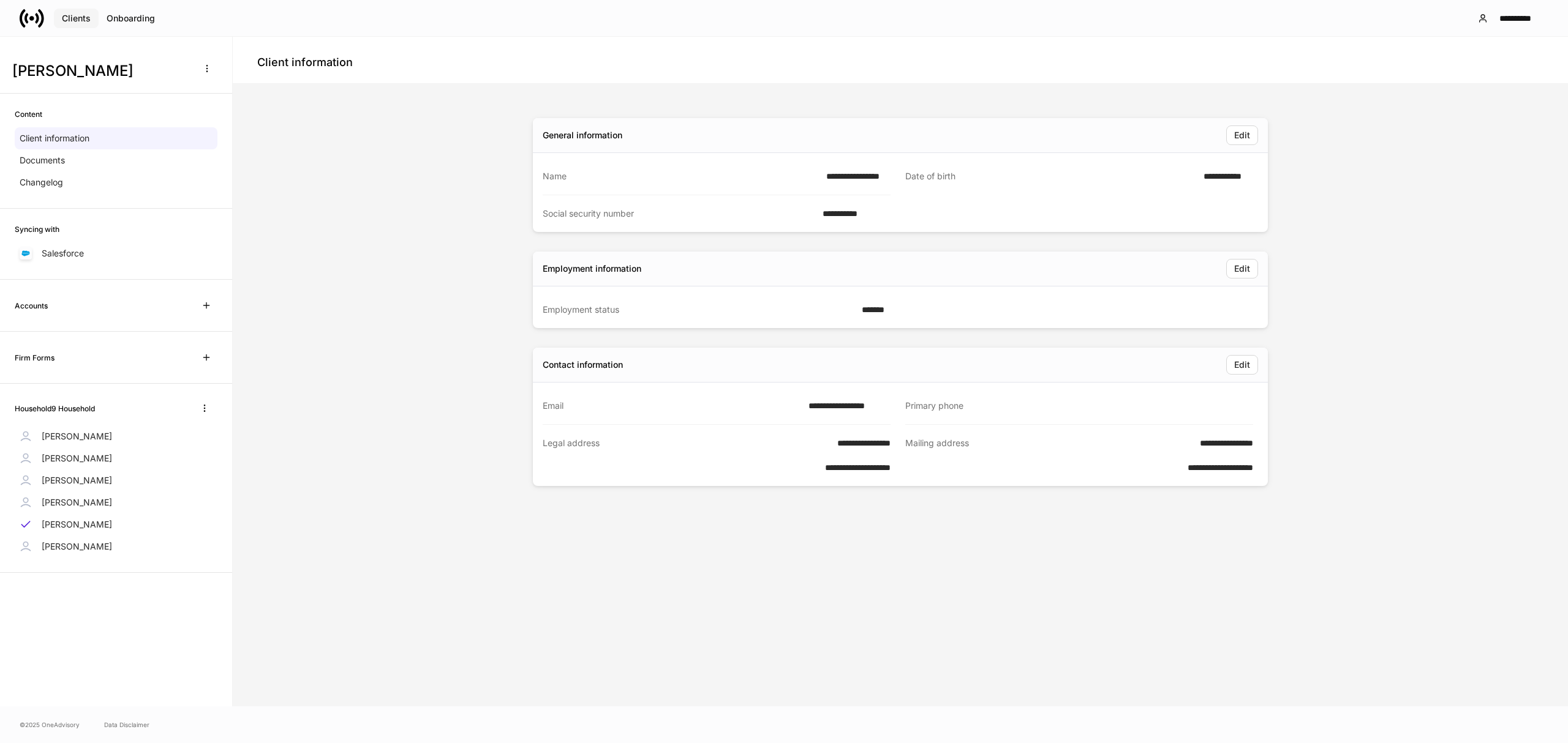
click at [89, 17] on div "Clients" at bounding box center [76, 18] width 28 height 9
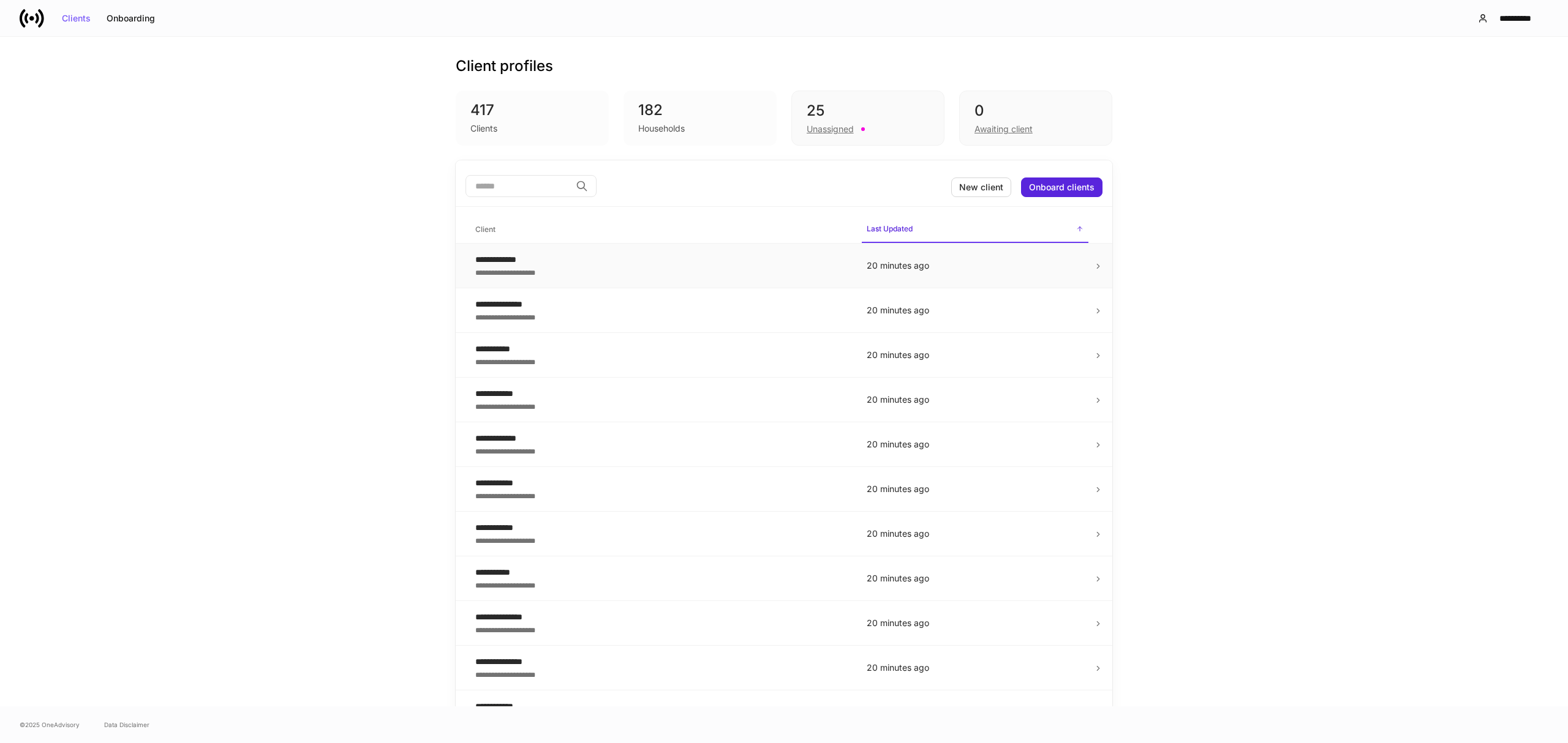
click at [1094, 263] on icon at bounding box center [1099, 266] width 9 height 9
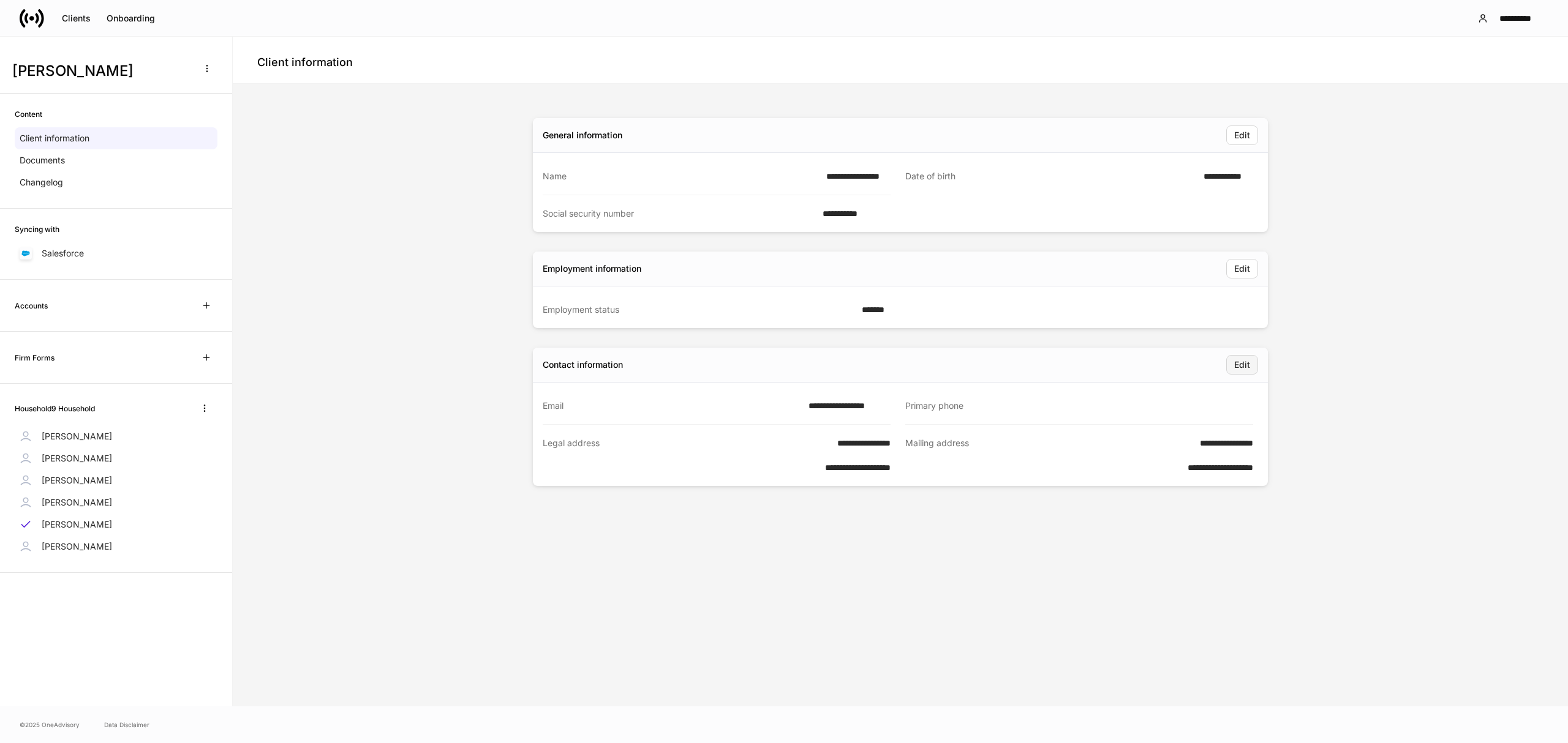
click at [1242, 363] on div "Edit" at bounding box center [1242, 365] width 16 height 9
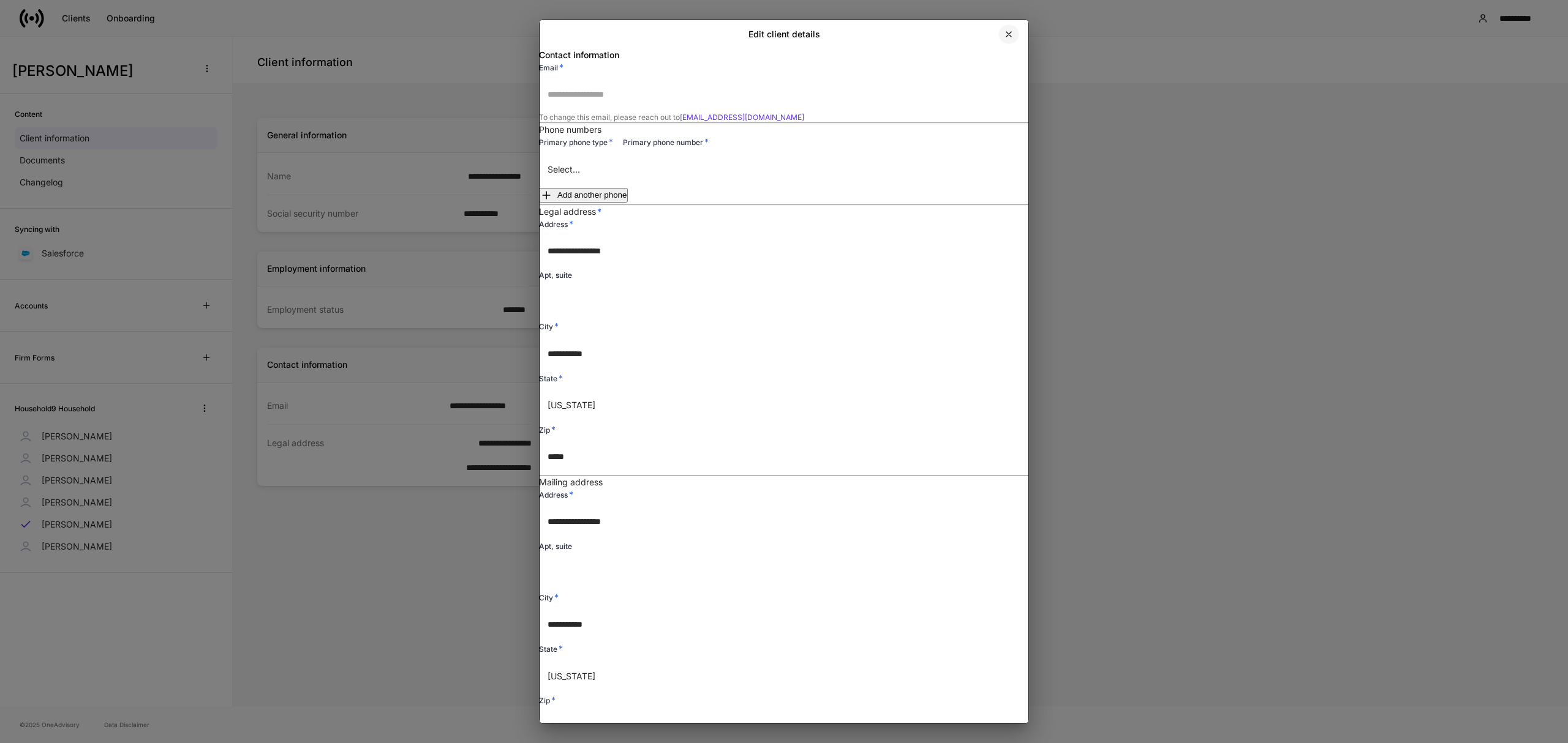
click at [1006, 30] on icon "button" at bounding box center [1009, 34] width 9 height 9
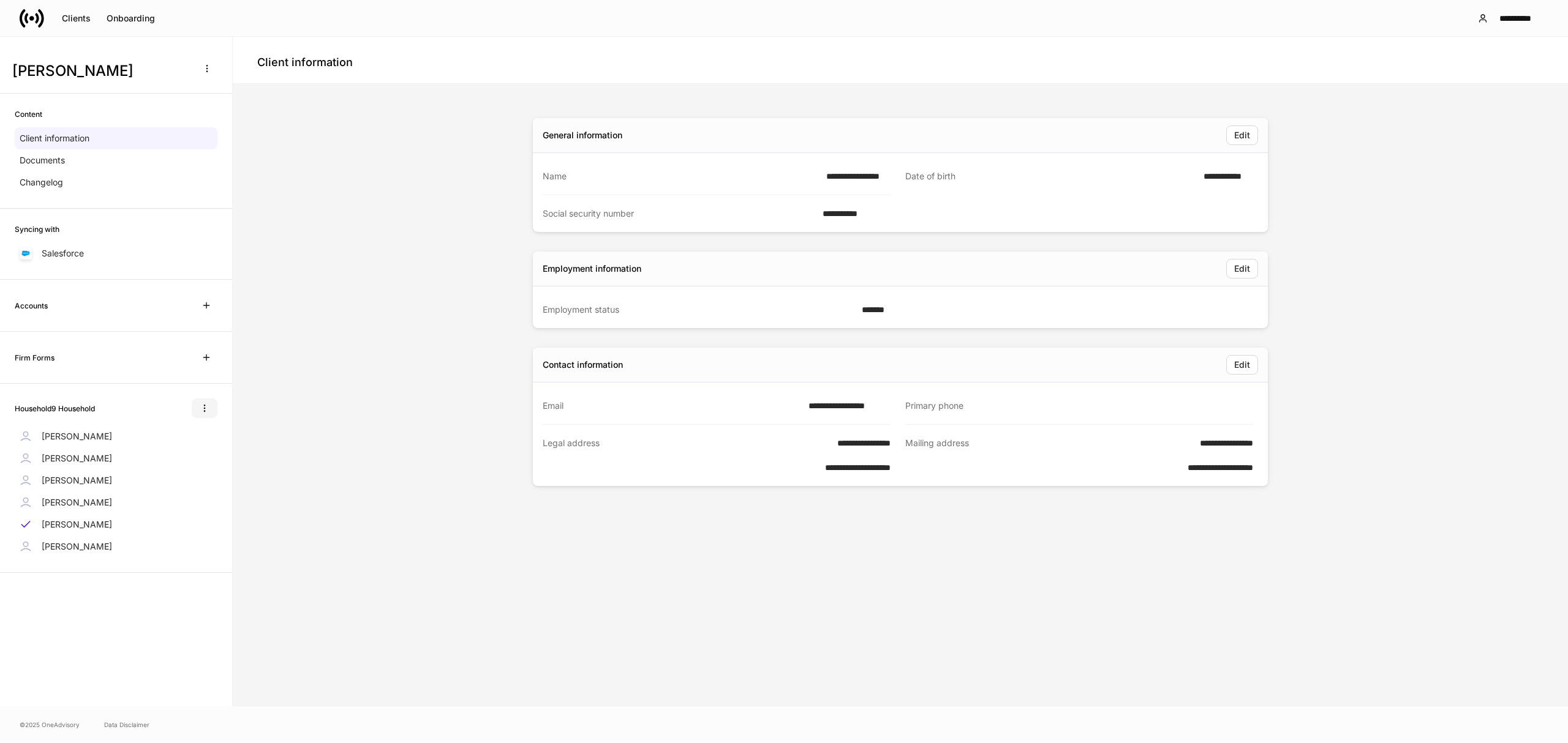
click at [201, 413] on icon "button" at bounding box center [204, 408] width 9 height 9
click at [84, 508] on div at bounding box center [784, 372] width 1568 height 743
click at [87, 501] on p "[PERSON_NAME]" at bounding box center [77, 503] width 70 height 12
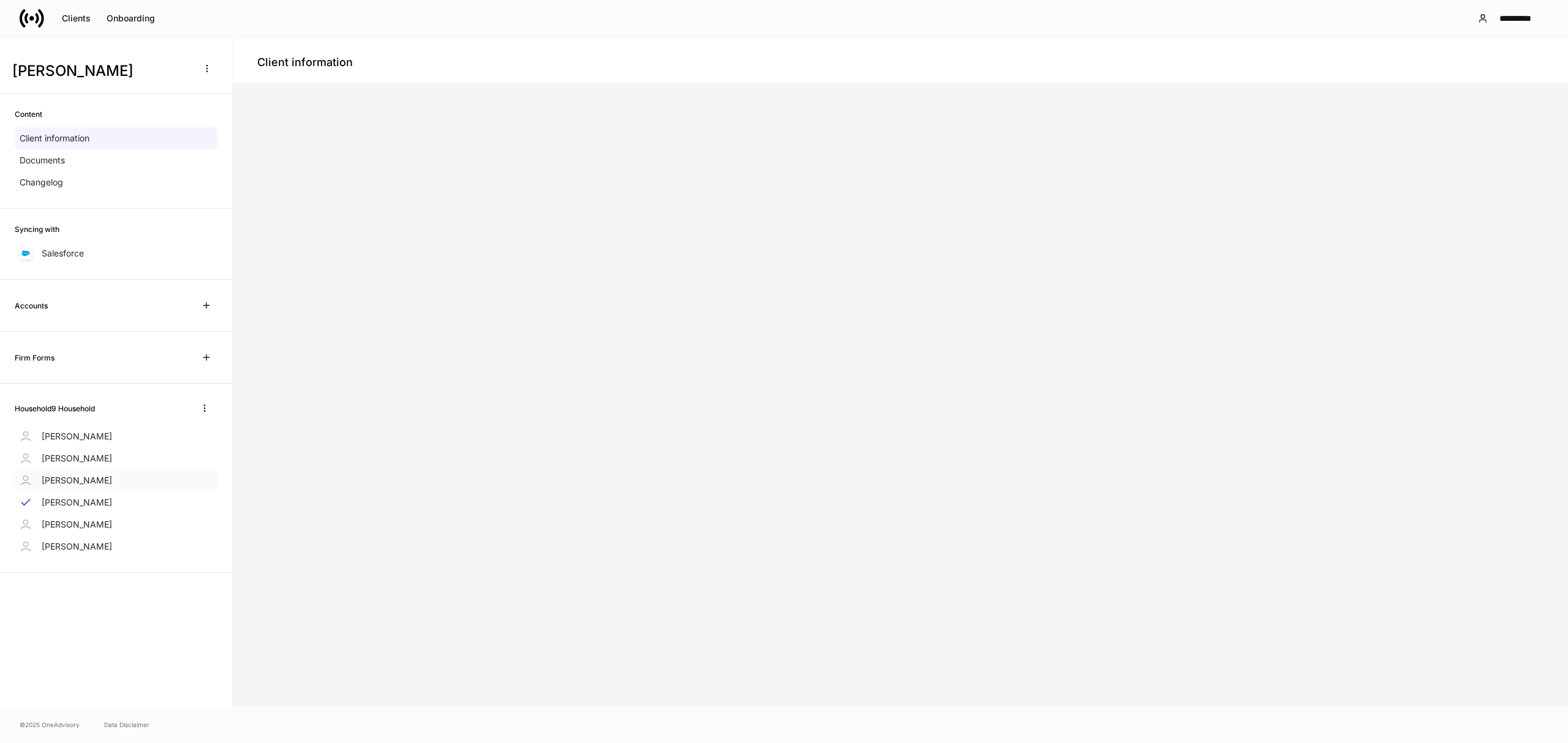
click at [77, 485] on p "[PERSON_NAME]" at bounding box center [77, 480] width 70 height 12
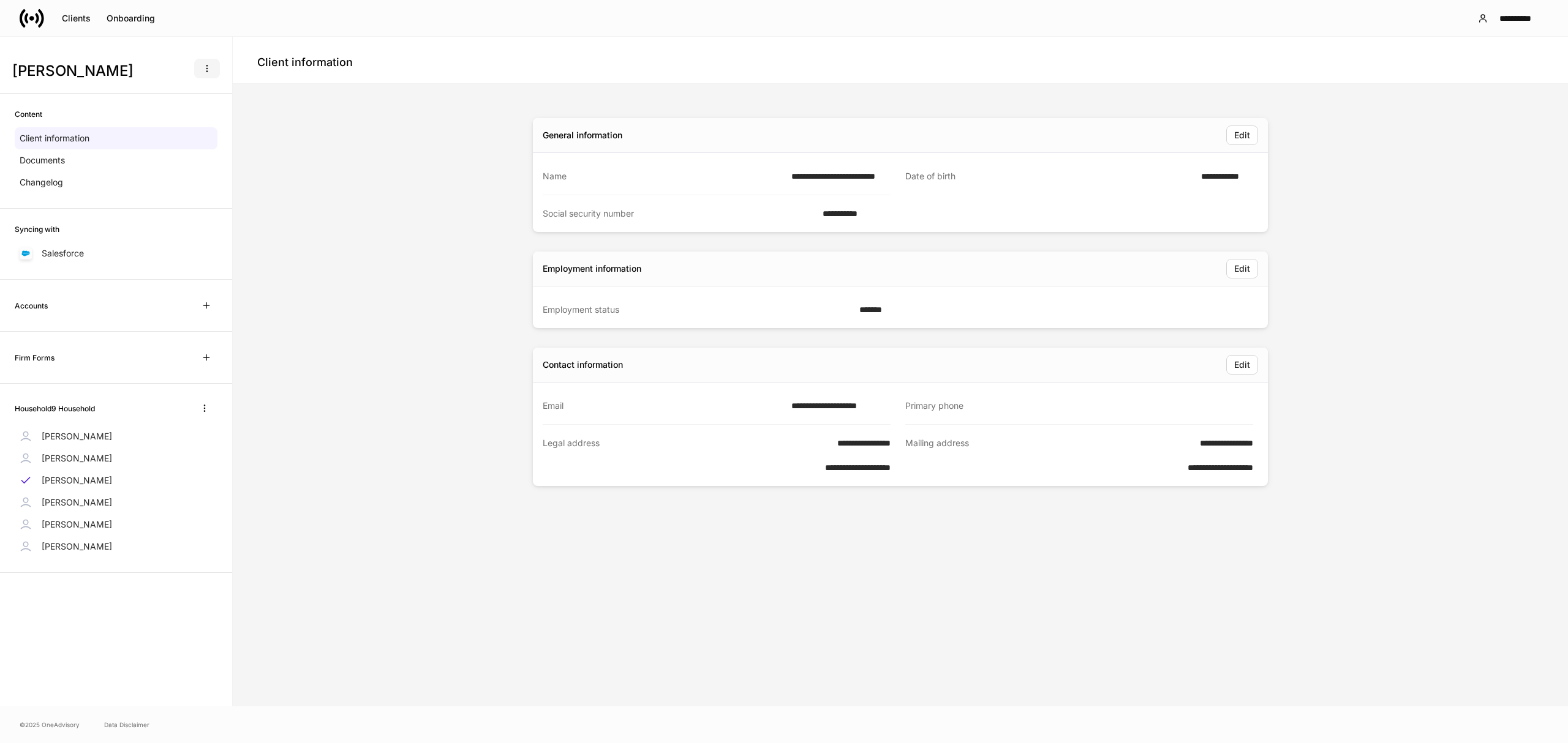
click at [206, 65] on icon "button" at bounding box center [206, 68] width 9 height 9
click at [251, 524] on div at bounding box center [784, 372] width 1568 height 743
click at [108, 442] on p "[PERSON_NAME]" at bounding box center [77, 436] width 70 height 12
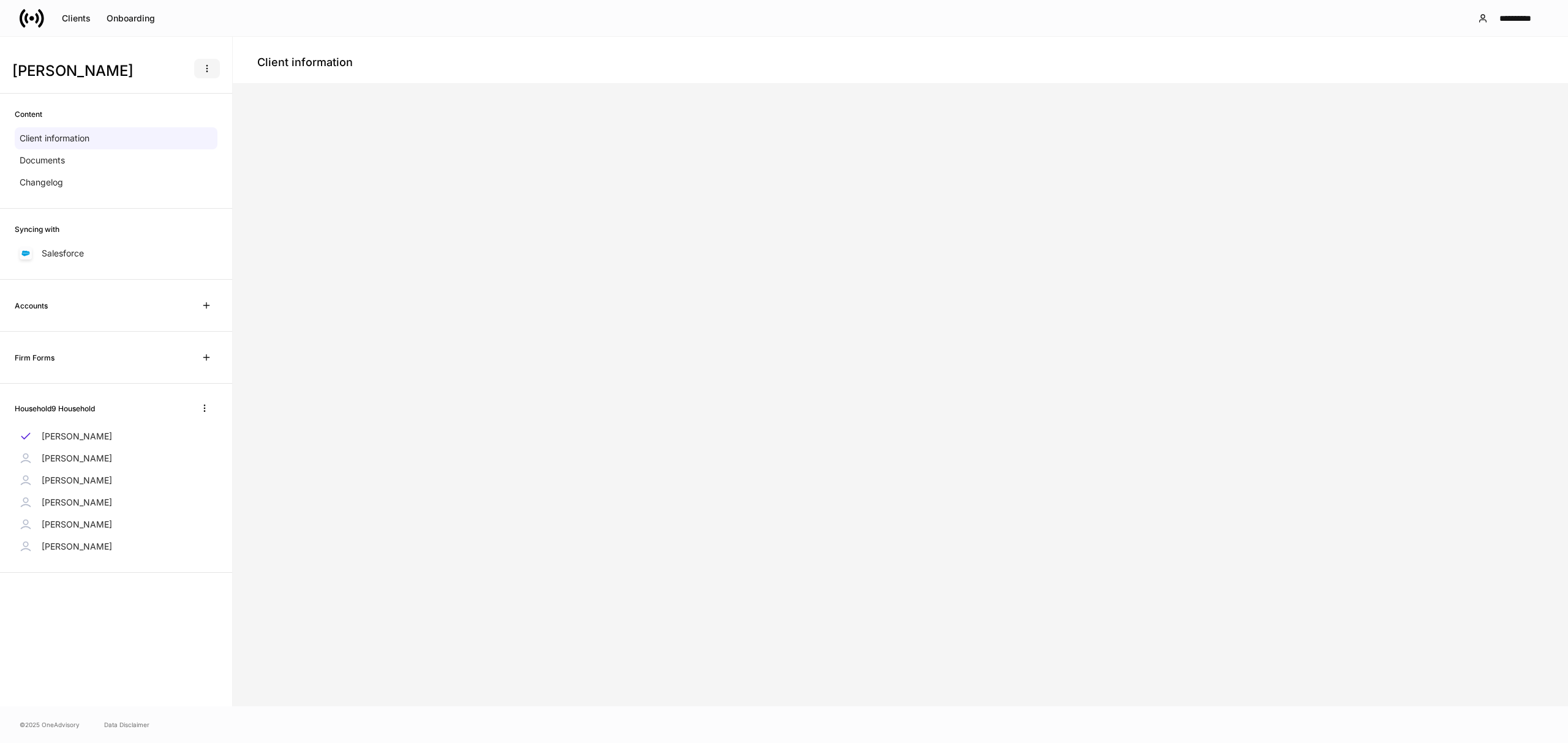
click at [202, 70] on icon "button" at bounding box center [206, 68] width 9 height 9
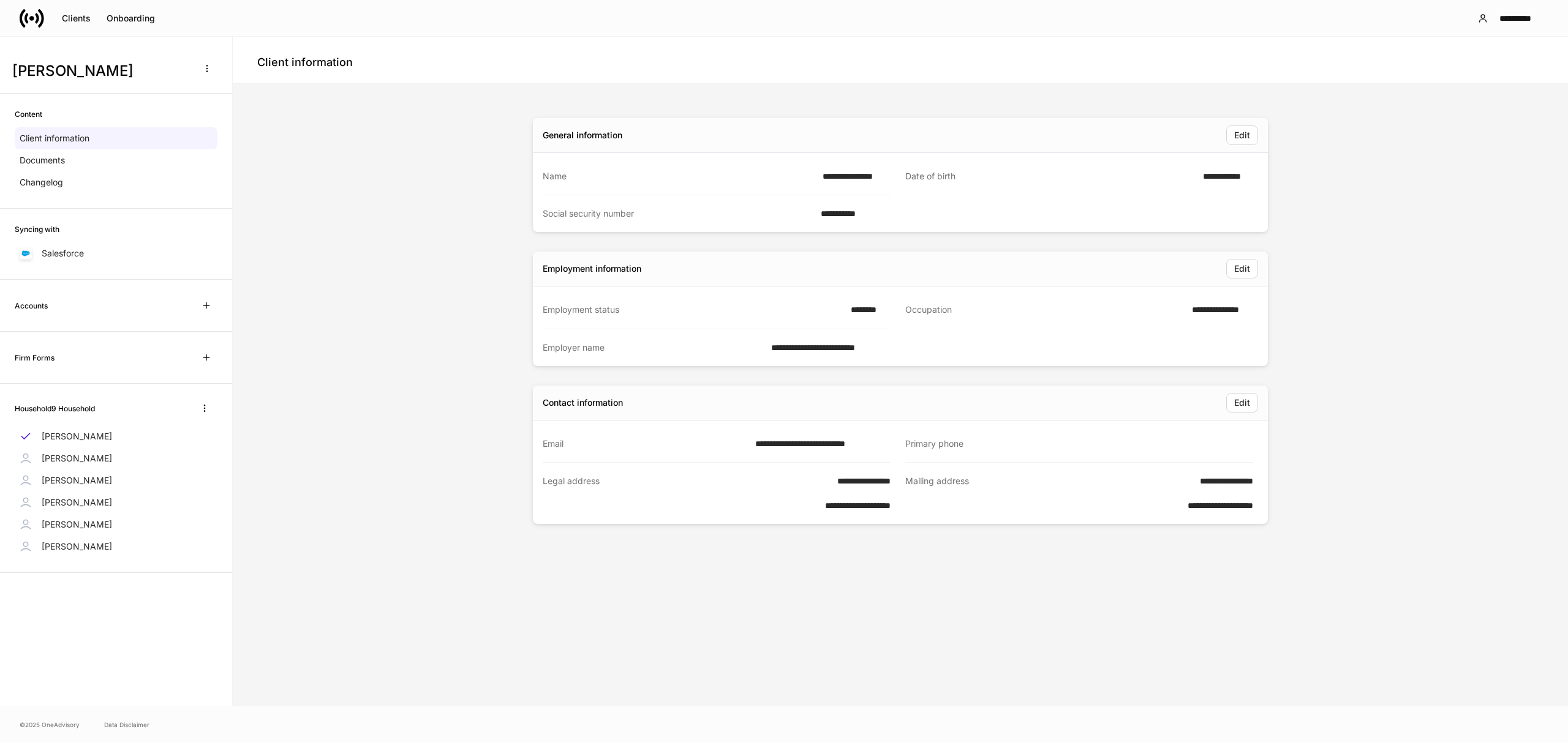
click at [179, 125] on p "Delete client profile" at bounding box center [168, 123] width 77 height 12
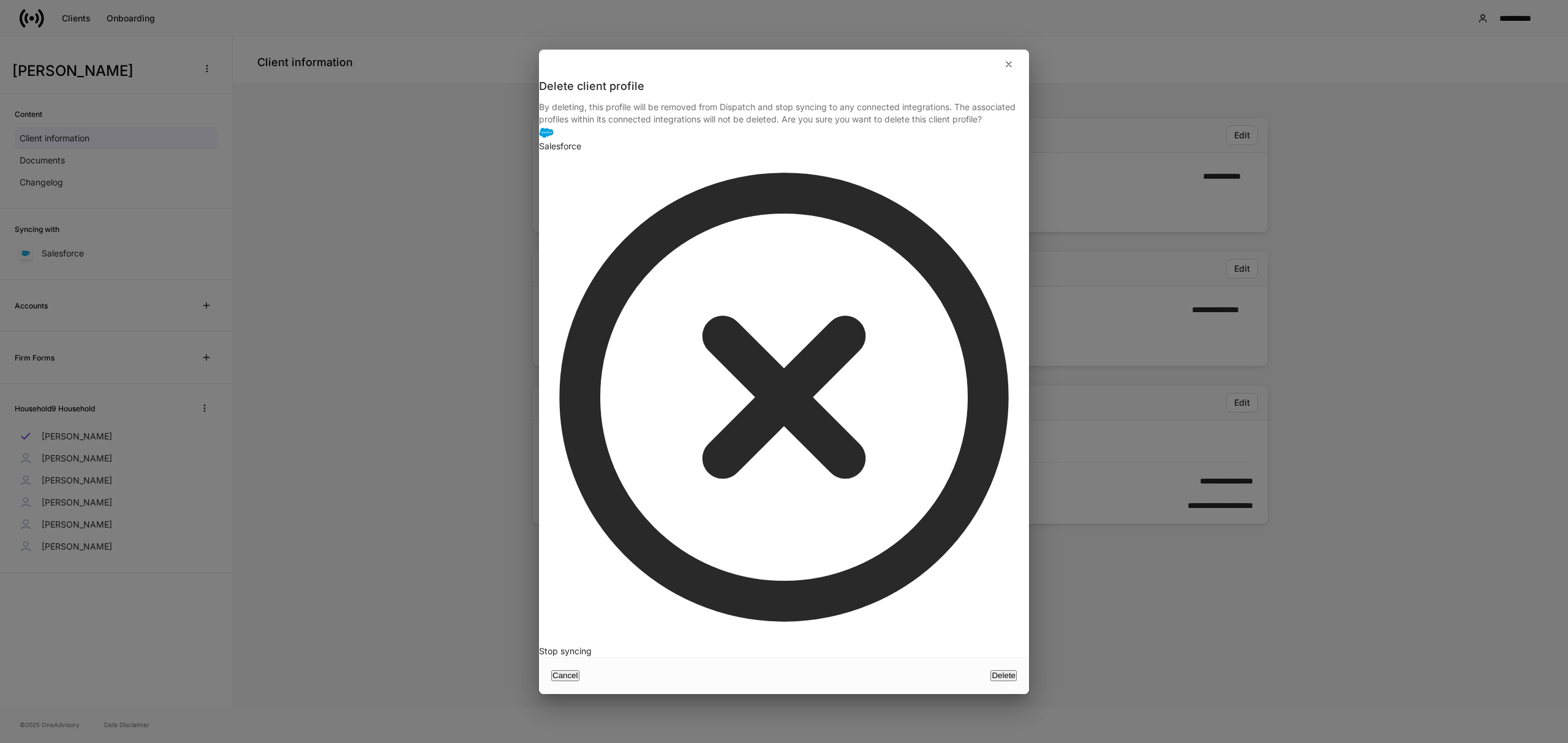
click at [992, 671] on div "Delete" at bounding box center [1004, 675] width 24 height 8
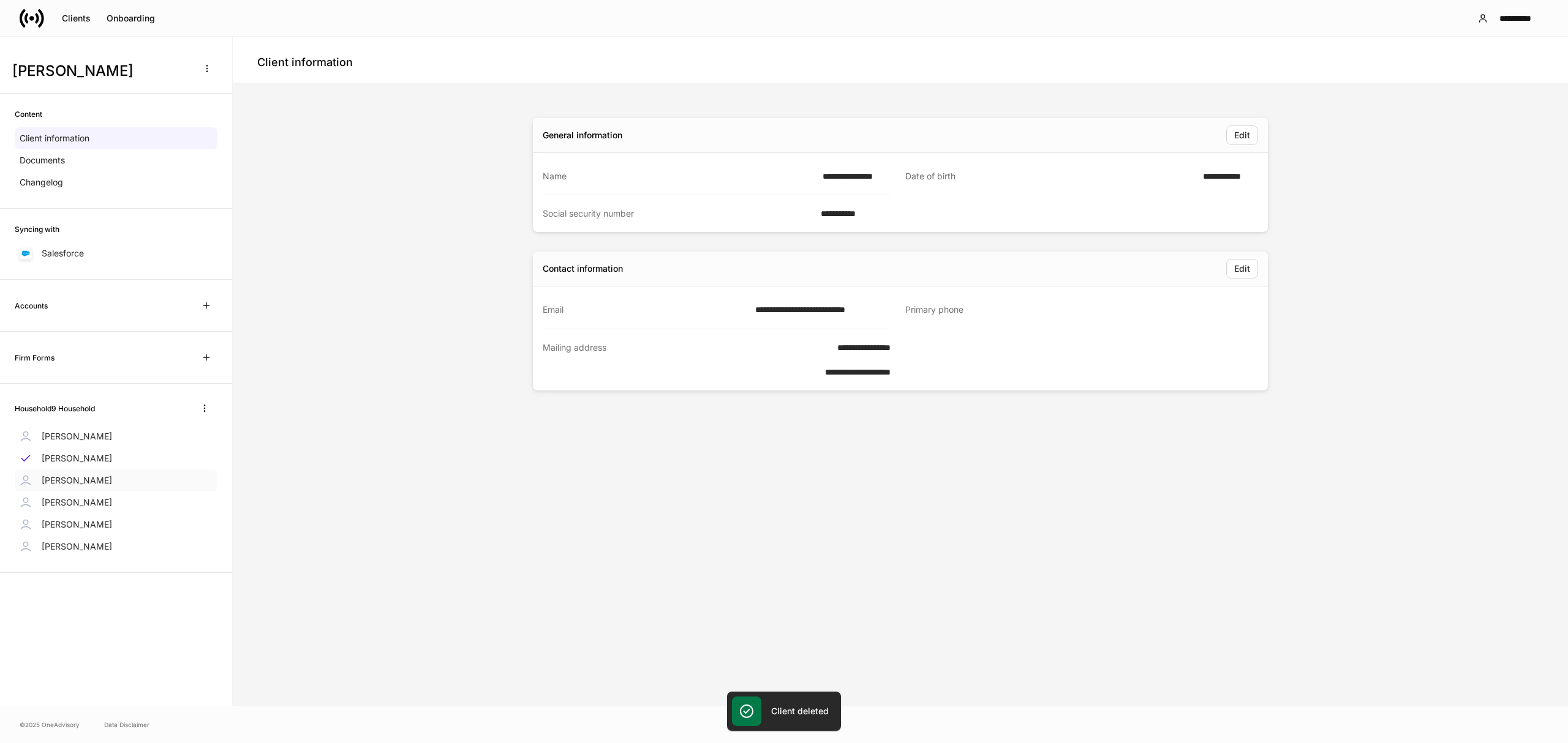
click at [175, 480] on div "[PERSON_NAME]" at bounding box center [116, 480] width 203 height 22
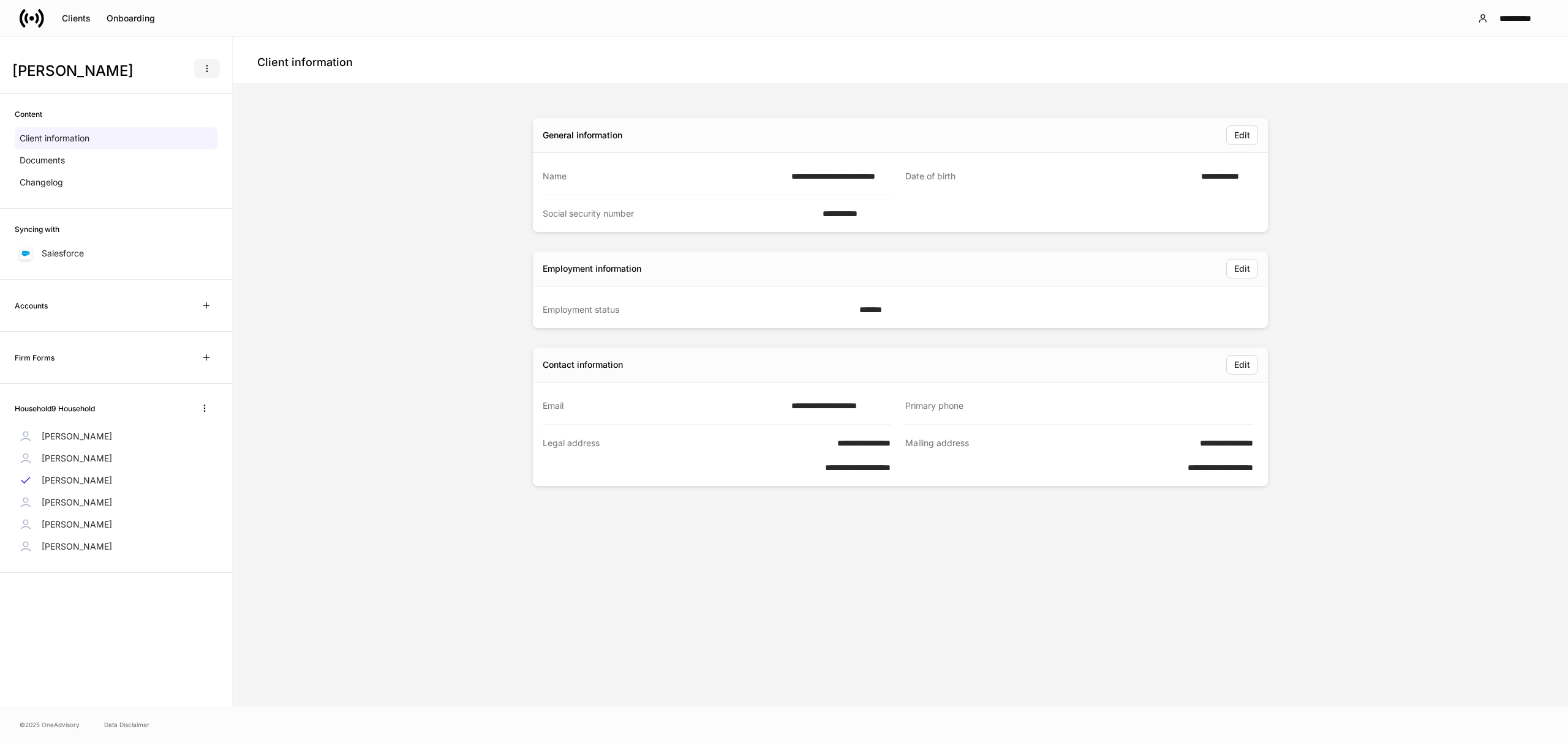
click at [201, 62] on button "button" at bounding box center [207, 68] width 26 height 20
click at [174, 128] on p "Delete client profile" at bounding box center [168, 123] width 77 height 12
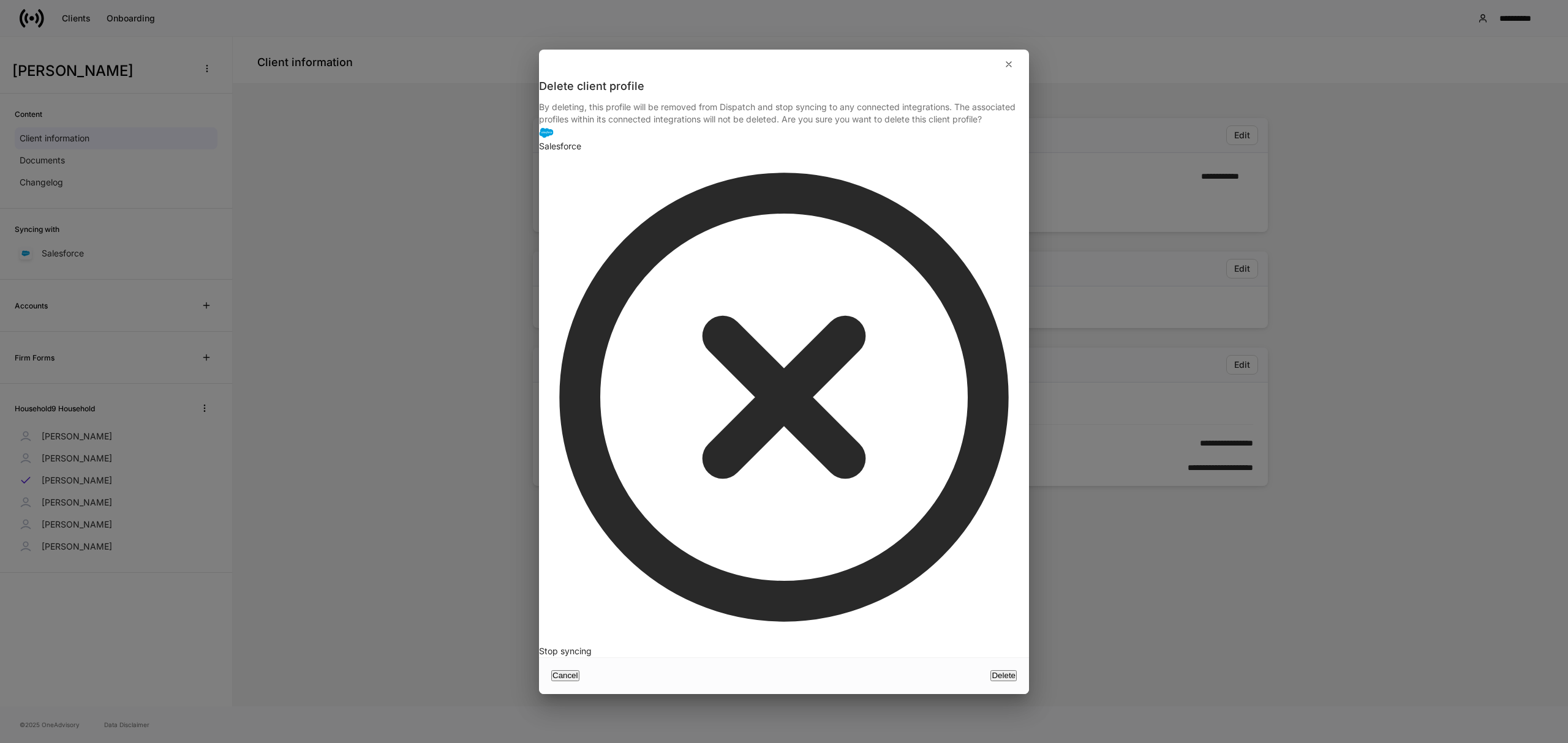
click at [993, 671] on div "Delete" at bounding box center [1004, 675] width 24 height 8
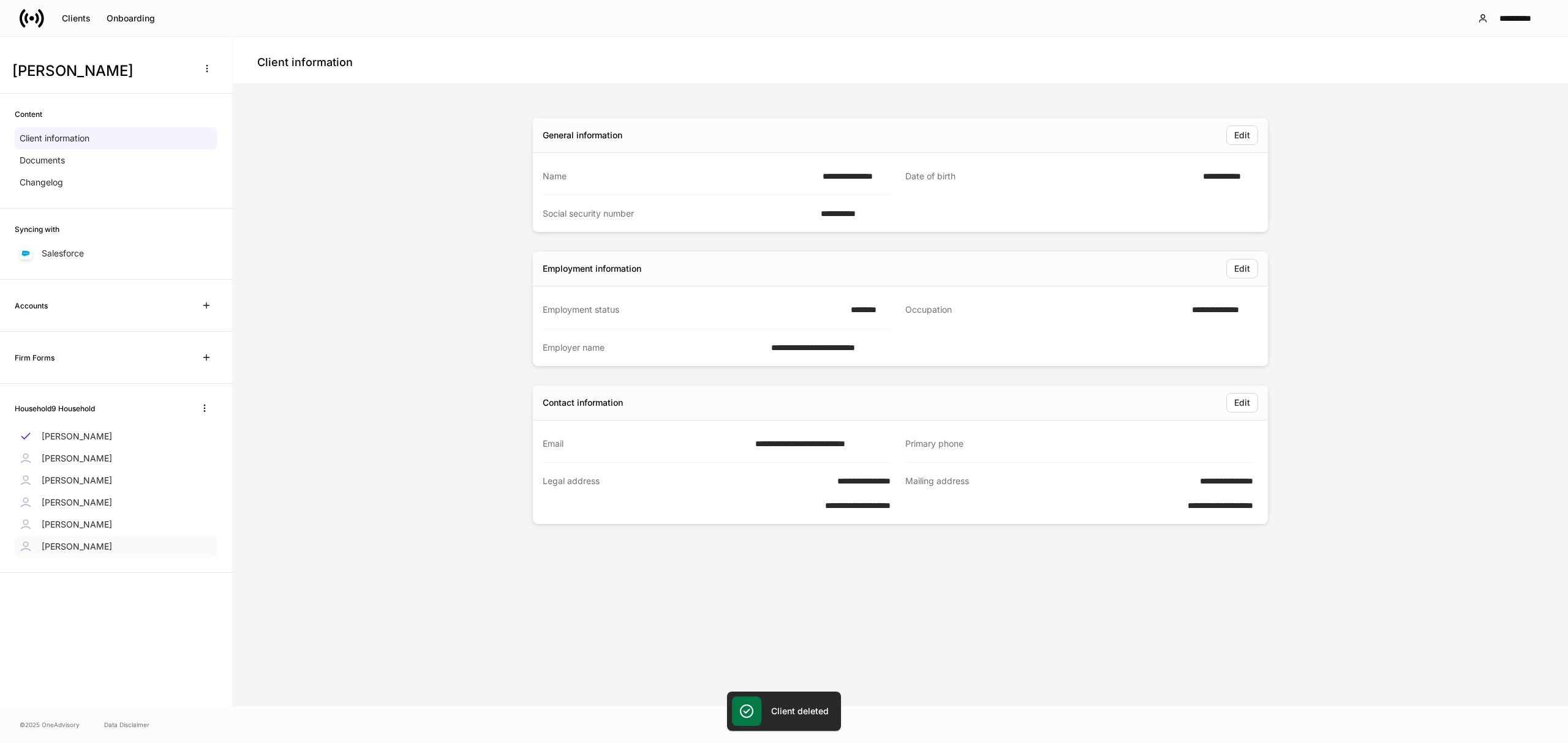
click at [97, 550] on p "[PERSON_NAME]" at bounding box center [77, 546] width 70 height 12
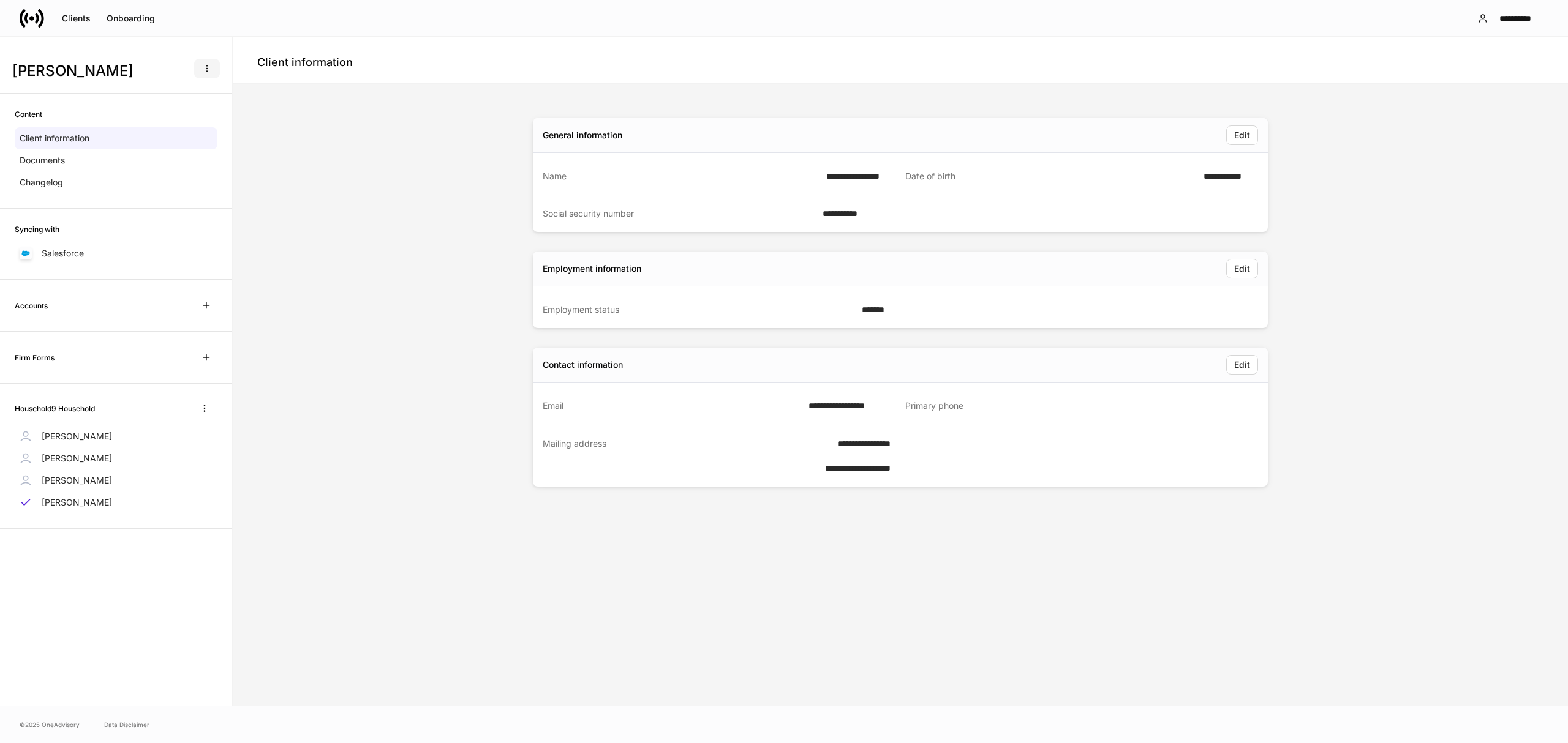
click at [199, 63] on button "button" at bounding box center [207, 68] width 26 height 20
click at [161, 125] on p "Delete client profile" at bounding box center [168, 123] width 77 height 12
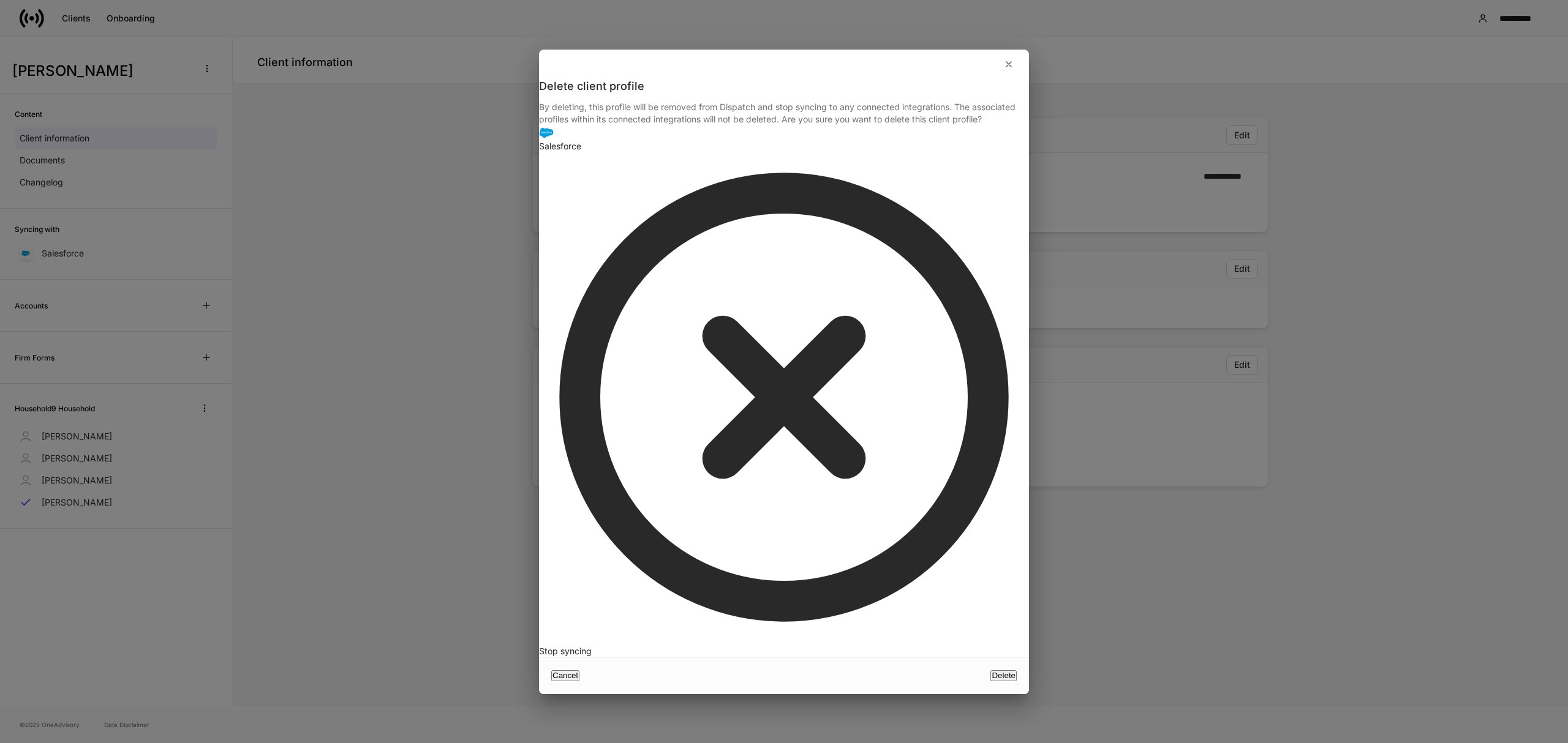
click at [1002, 671] on div "Delete" at bounding box center [1004, 675] width 24 height 8
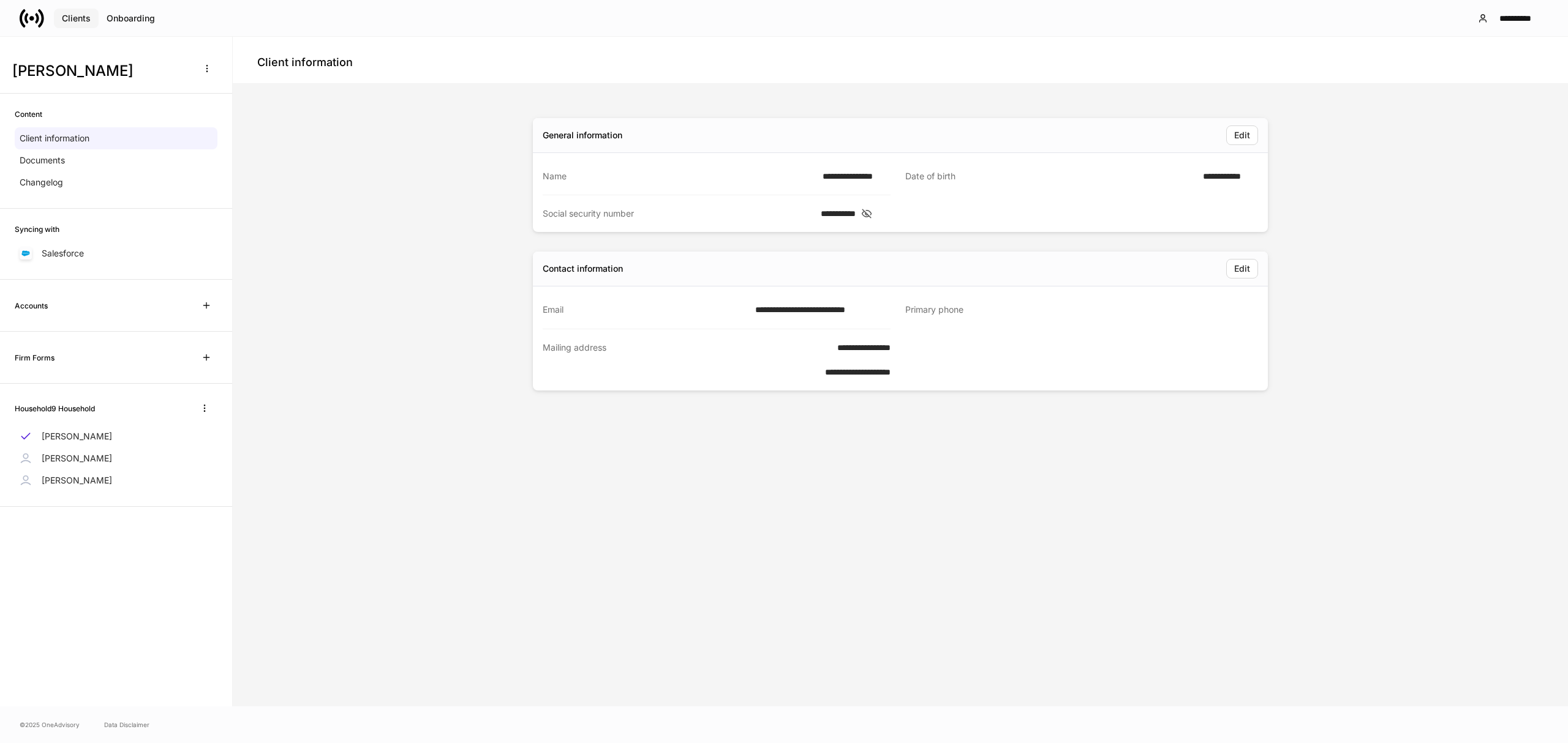
click at [65, 25] on button "Clients" at bounding box center [76, 18] width 45 height 20
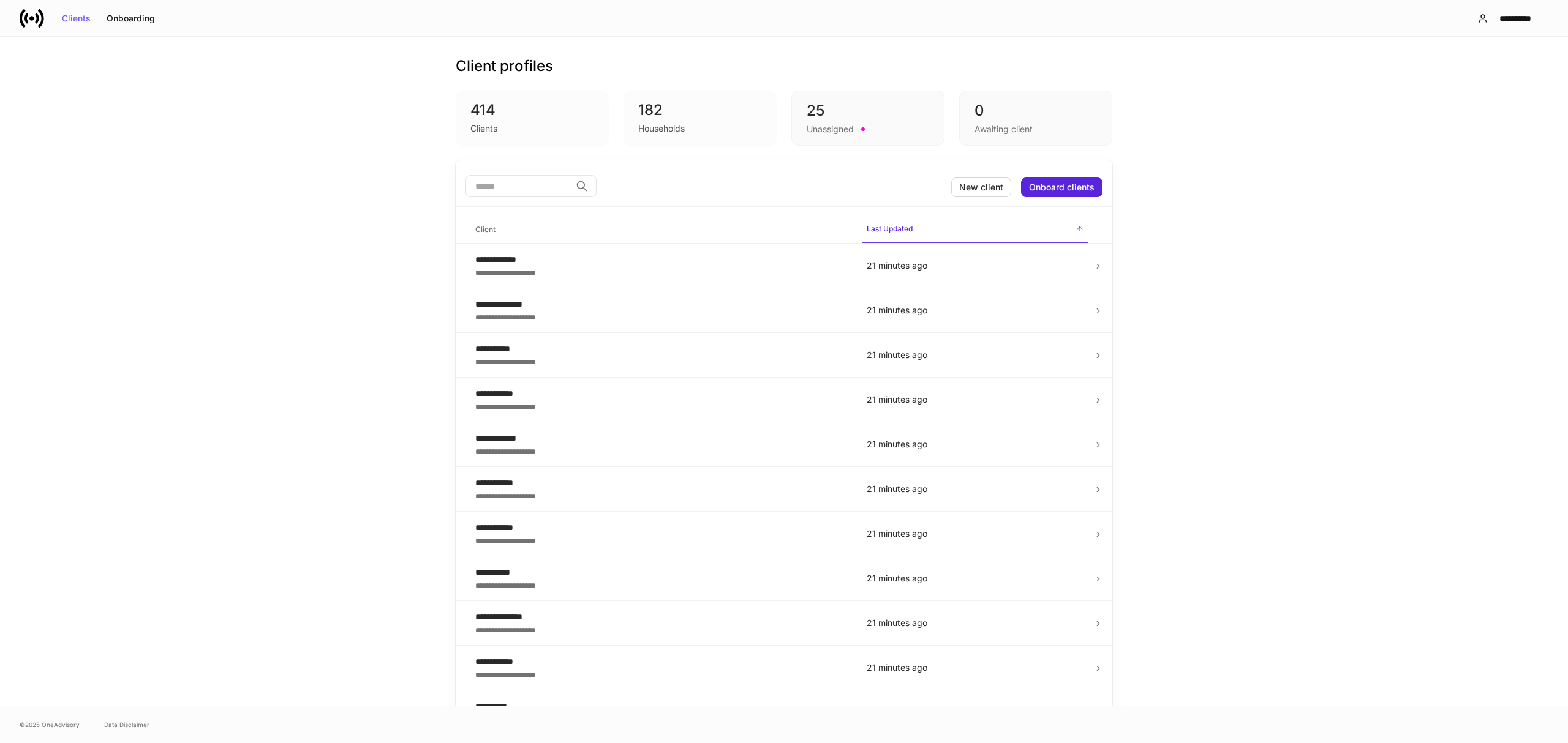
click at [537, 192] on input "search" at bounding box center [518, 186] width 105 height 22
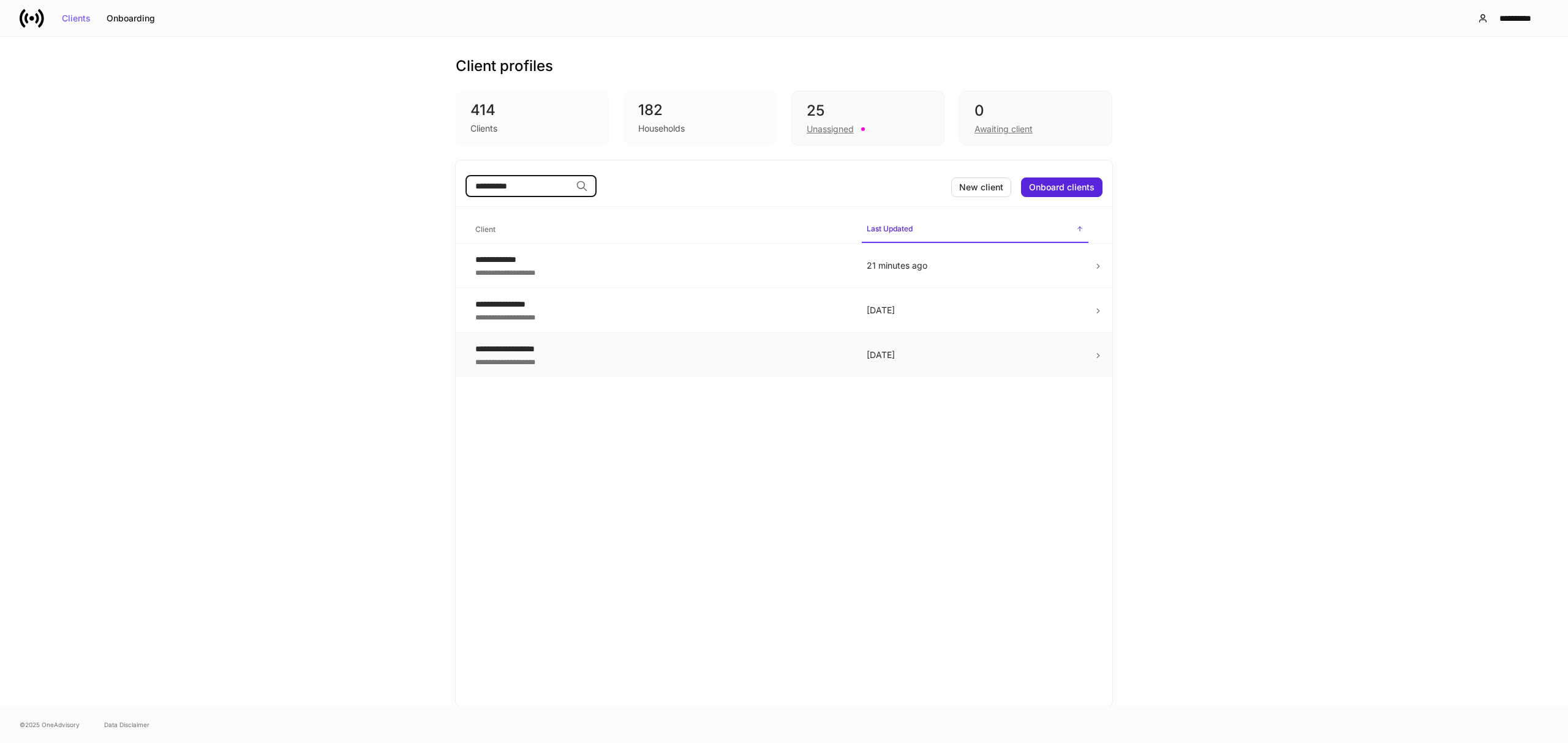
type input "**********"
